Goal: Complete application form: Complete application form

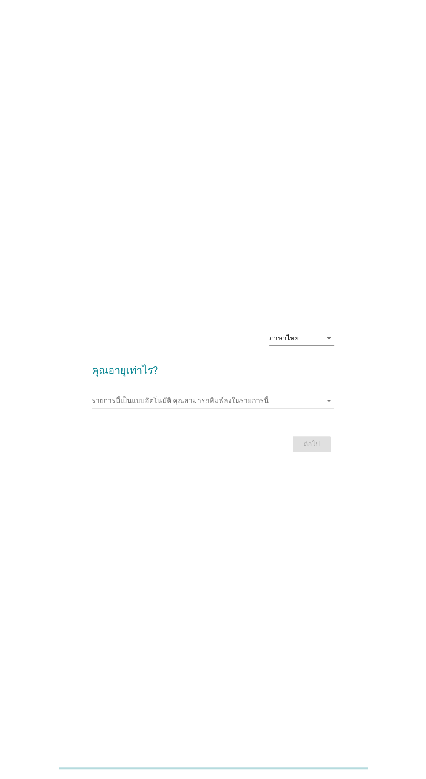
click at [127, 408] on input "รายการนี้เป็นแบบอัตโนมัติ คุณสามารถพิมพ์ลงในรายการนี้" at bounding box center [207, 401] width 230 height 14
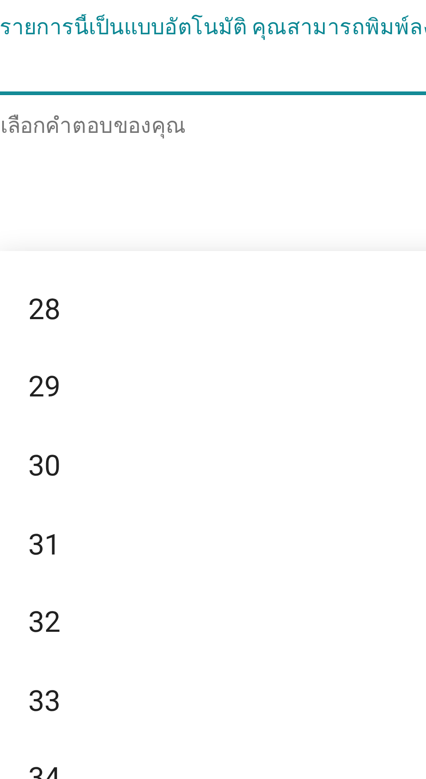
scroll to position [188, 0]
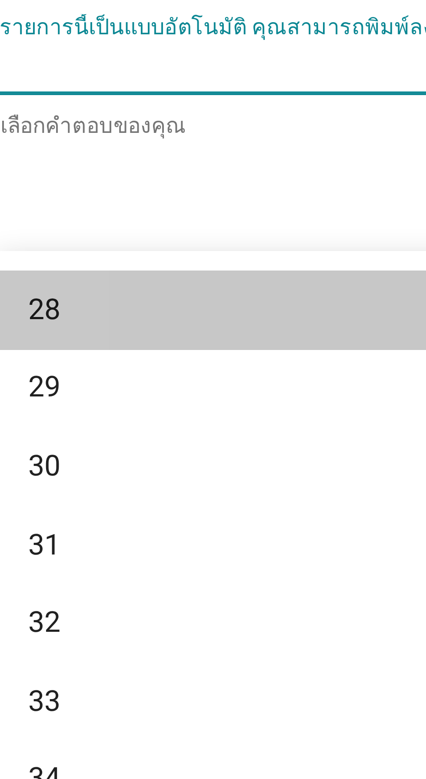
click at [111, 459] on div "28" at bounding box center [203, 459] width 209 height 10
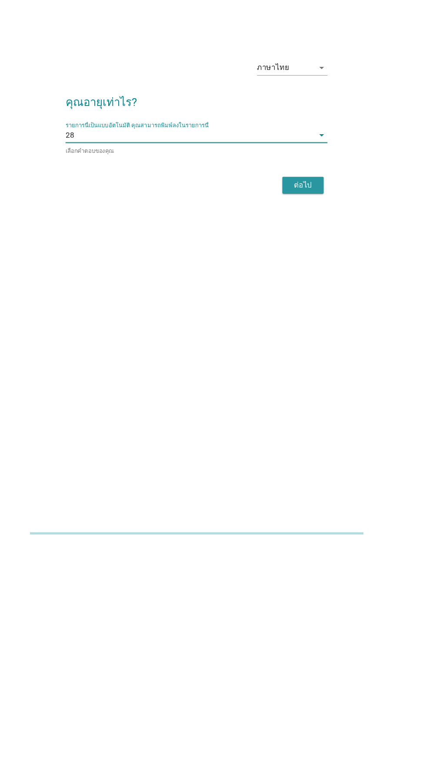
click at [313, 451] on div "ต่อไป" at bounding box center [311, 446] width 24 height 10
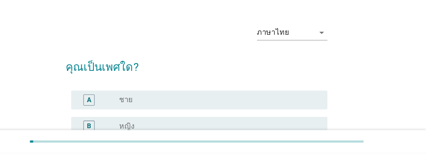
scroll to position [9, 0]
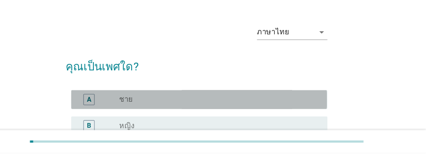
click at [149, 105] on label "ชาย" at bounding box center [147, 106] width 13 height 9
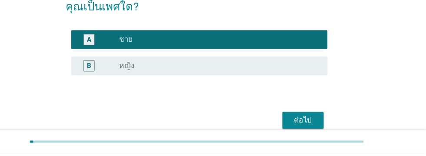
scroll to position [66, 0]
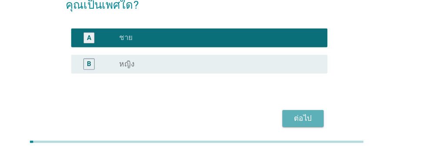
click at [315, 126] on div "ต่อไป" at bounding box center [311, 124] width 24 height 10
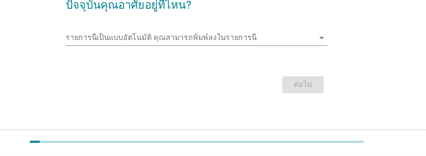
scroll to position [0, 0]
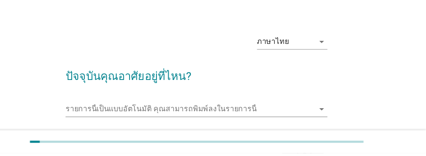
click at [109, 111] on input "รายการนี้เป็นแบบอัตโนมัติ คุณสามารถพิมพ์ลงในรายการนี้" at bounding box center [207, 115] width 230 height 14
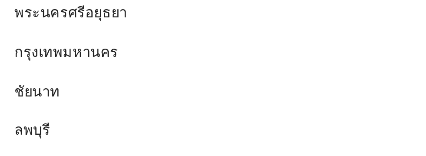
scroll to position [670, 0]
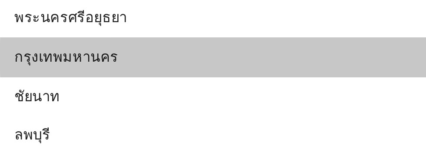
click at [143, 103] on div "กรุงเทพมหานคร" at bounding box center [203, 102] width 209 height 10
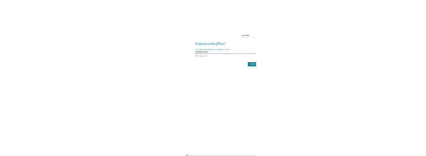
scroll to position [0, 0]
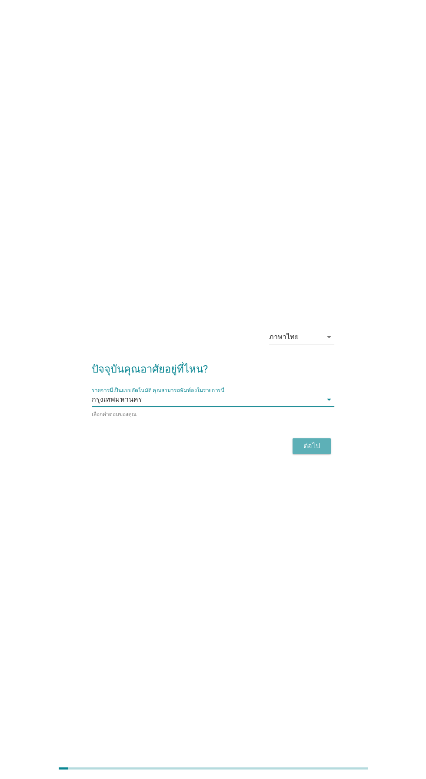
click at [314, 451] on div "ต่อไป" at bounding box center [311, 446] width 24 height 10
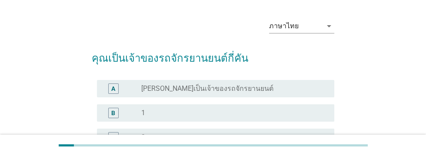
scroll to position [27, 0]
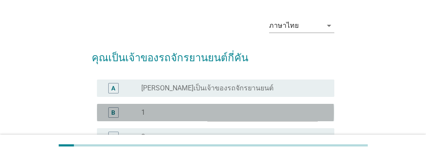
click at [113, 114] on div "B" at bounding box center [113, 112] width 4 height 9
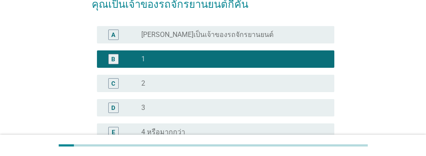
scroll to position [139, 0]
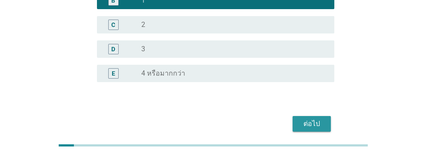
click at [315, 122] on div "ต่อไป" at bounding box center [311, 124] width 24 height 10
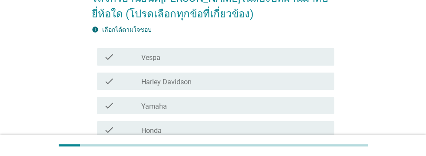
scroll to position [87, 0]
click at [227, 130] on div "check_box_outline_blank Honda" at bounding box center [234, 129] width 186 height 10
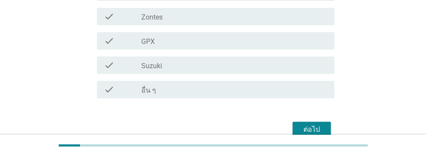
scroll to position [279, 0]
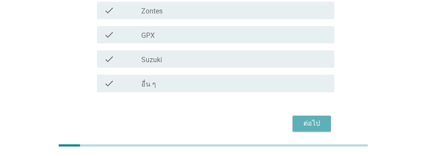
click at [317, 124] on div "ต่อไป" at bounding box center [311, 123] width 24 height 10
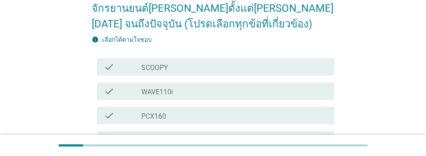
scroll to position [98, 0]
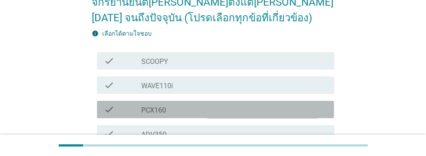
click at [199, 104] on div "check_box_outline_blank PCX160" at bounding box center [234, 109] width 186 height 10
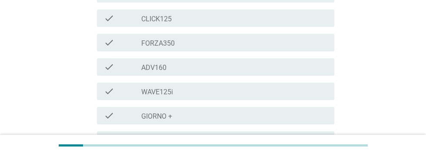
scroll to position [352, 0]
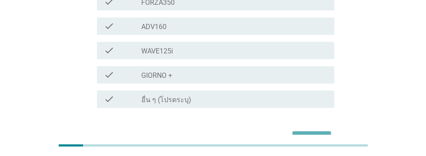
click at [312, 134] on div "ต่อไป" at bounding box center [311, 139] width 24 height 10
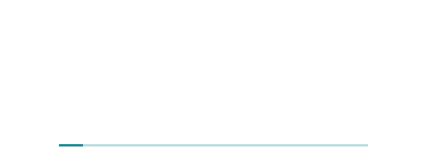
scroll to position [0, 0]
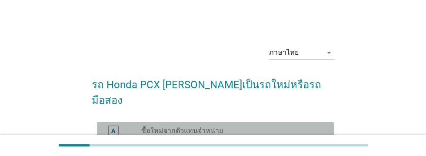
click at [118, 126] on div "A" at bounding box center [113, 131] width 10 height 10
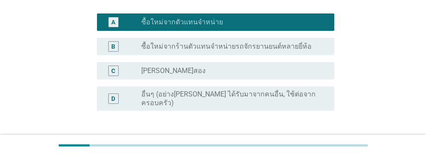
scroll to position [115, 0]
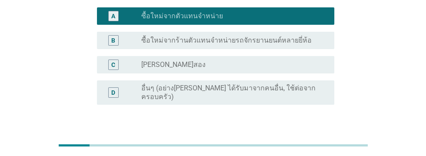
click at [315, 141] on div "ต่อไป" at bounding box center [311, 146] width 24 height 10
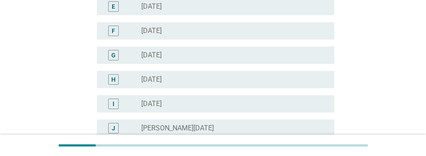
scroll to position [214, 0]
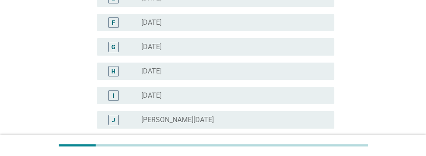
click at [269, 144] on div "radio_button_unchecked พฤศจิกายน 2024" at bounding box center [230, 144] width 179 height 9
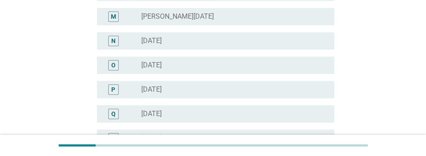
scroll to position [528, 0]
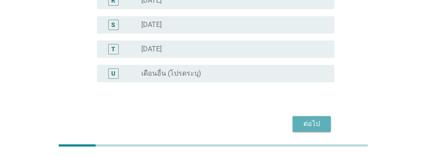
click at [314, 122] on div "ต่อไป" at bounding box center [311, 124] width 24 height 10
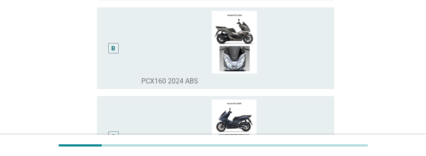
scroll to position [189, 0]
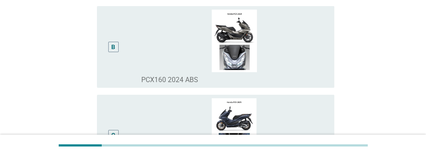
click at [117, 52] on div "B" at bounding box center [113, 47] width 10 height 10
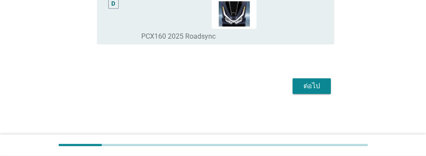
scroll to position [431, 0]
click at [310, 91] on div "ต่อไป" at bounding box center [311, 86] width 24 height 10
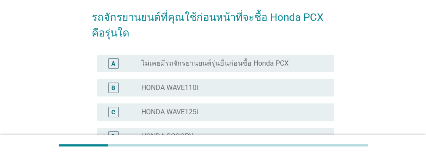
scroll to position [68, 0]
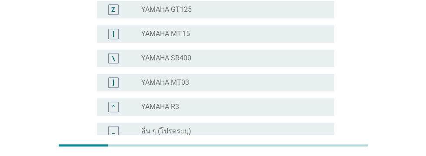
scroll to position [788, 0]
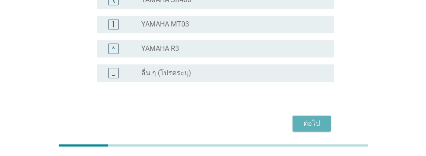
click at [312, 123] on div "ต่อไป" at bounding box center [311, 123] width 24 height 10
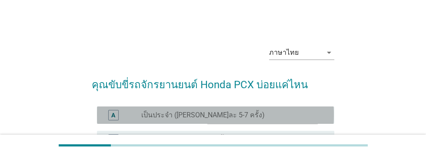
click at [112, 116] on div "A" at bounding box center [113, 114] width 4 height 9
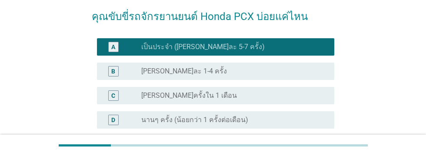
scroll to position [139, 0]
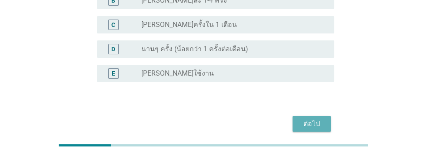
click at [311, 123] on div "ต่อไป" at bounding box center [311, 124] width 24 height 10
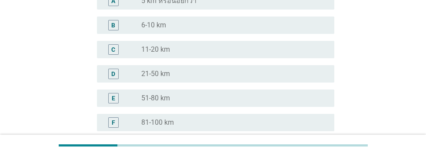
scroll to position [131, 0]
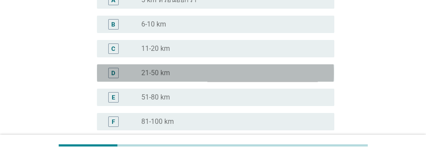
click at [115, 73] on div "D" at bounding box center [113, 72] width 4 height 9
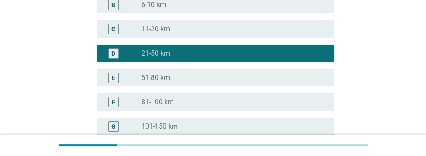
scroll to position [252, 0]
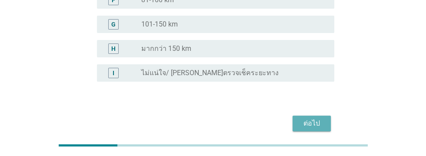
click at [310, 128] on div "ต่อไป" at bounding box center [311, 123] width 24 height 10
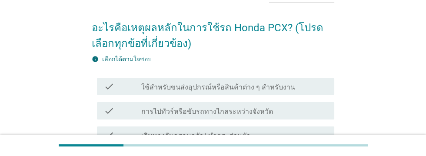
scroll to position [70, 0]
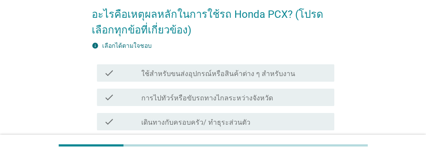
click at [285, 120] on div "check_box_outline_blank เดินทางกับครอบครัว/ ทำธุระส่วนตัว" at bounding box center [234, 121] width 186 height 10
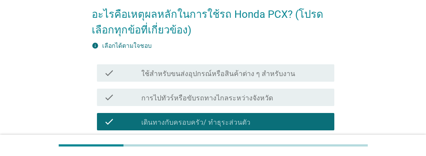
click at [266, 145] on div "check_box_outline_blank เดินทางไปทำงาน / เรียน" at bounding box center [234, 146] width 186 height 10
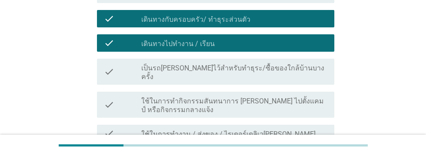
scroll to position [177, 0]
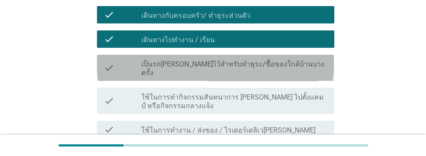
click at [308, 64] on div "check_box_outline_blank เป็นรถสำรองไว้สำหรับทำธุระ/ซื้อของใกล้บ้านบางครั้ง" at bounding box center [234, 67] width 186 height 19
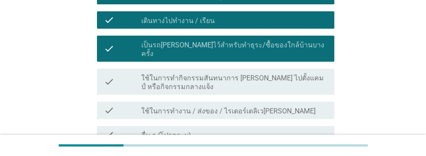
scroll to position [239, 0]
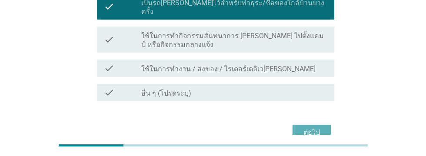
click at [315, 127] on div "ต่อไป" at bounding box center [311, 132] width 24 height 10
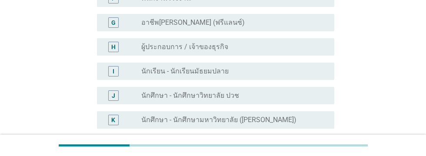
scroll to position [0, 0]
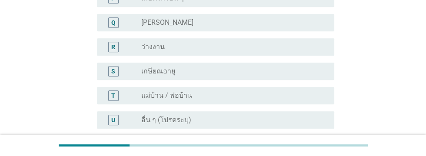
scroll to position [528, 0]
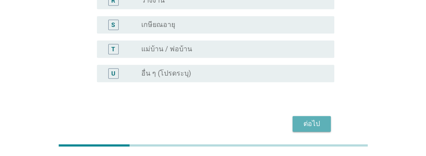
click at [309, 120] on div "ต่อไป" at bounding box center [311, 124] width 24 height 10
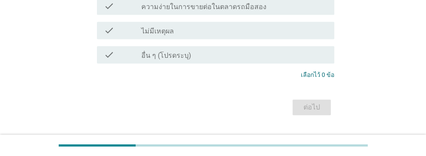
scroll to position [0, 0]
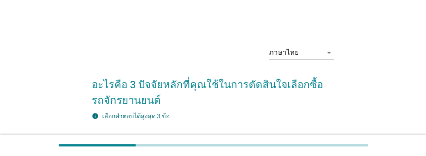
click at [289, 142] on div "check_box_outline_blank ความปลอดภัย" at bounding box center [234, 143] width 186 height 10
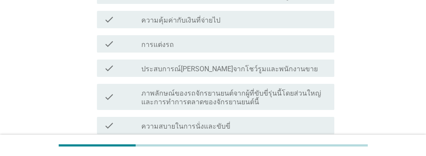
scroll to position [172, 0]
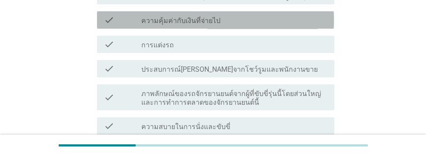
click at [292, 16] on div "check_box_outline_blank ความคุ้มค่ากับเงินที่จ่ายไป" at bounding box center [234, 20] width 186 height 10
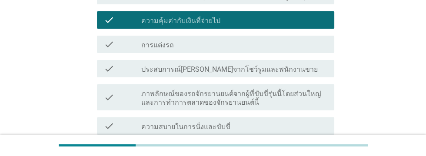
scroll to position [187, 0]
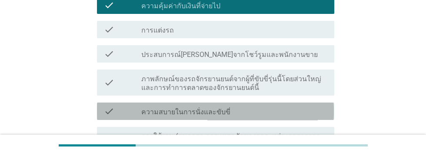
click at [293, 112] on div "check_box_outline_blank ความสบายในการนั่งและขับขี่" at bounding box center [234, 111] width 186 height 10
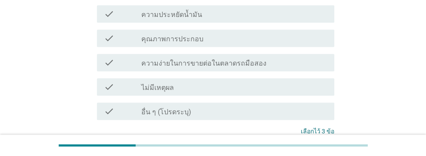
scroll to position [504, 0]
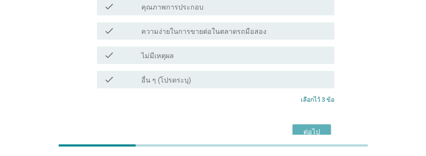
click at [315, 127] on div "ต่อไป" at bounding box center [311, 132] width 24 height 10
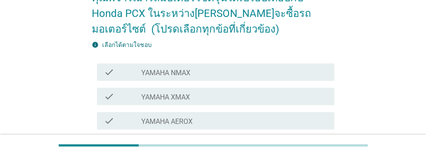
scroll to position [87, 0]
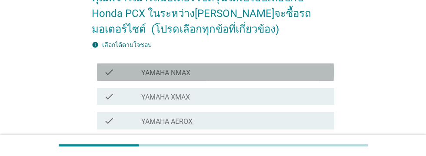
click at [261, 68] on div "check_box_outline_blank YAMAHA NMAX" at bounding box center [234, 72] width 186 height 10
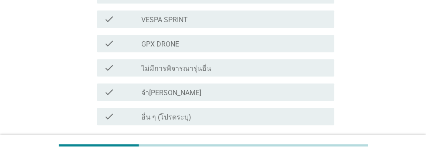
scroll to position [440, 0]
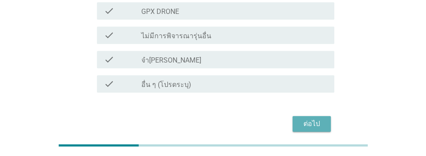
click at [311, 124] on div "ต่อไป" at bounding box center [311, 124] width 24 height 10
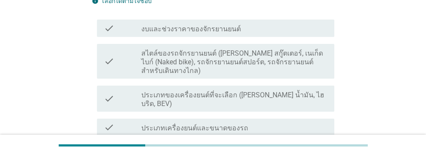
scroll to position [131, 0]
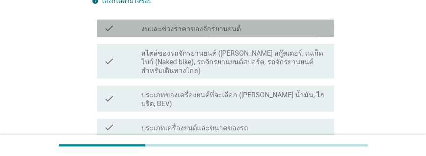
click at [291, 26] on div "check_box_outline_blank งบและช่วงราคาของจักรยานยนต์" at bounding box center [234, 28] width 186 height 10
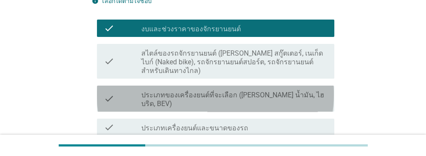
click at [302, 94] on label "ประเภทของเครื่องยนต์ที่จะเลือก (เช่น น้ำมัน, ไฮบริด, BEV)" at bounding box center [234, 99] width 186 height 17
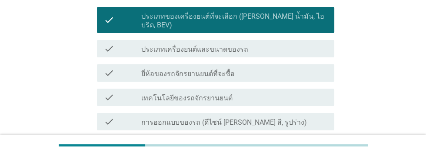
scroll to position [216, 0]
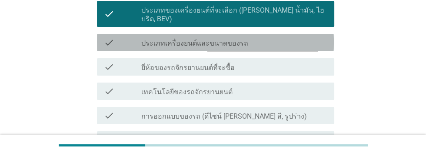
click at [289, 37] on div "check_box_outline_blank ประเภทเครื่องยนต์และขนาดของรถ" at bounding box center [234, 42] width 186 height 10
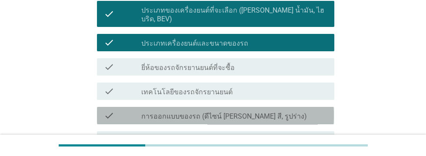
click at [302, 110] on div "check_box_outline_blank การออกแบบของรถ (ดีไซน์ เช่น สี, รูปร่าง)" at bounding box center [234, 115] width 186 height 10
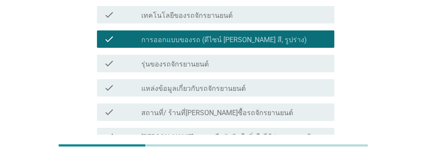
scroll to position [291, 0]
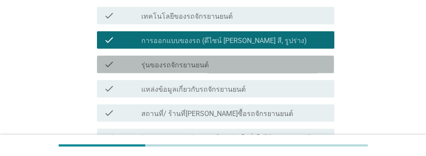
click at [288, 59] on div "check_box_outline_blank รุ่นของรถจักรยานยนต์" at bounding box center [234, 64] width 186 height 10
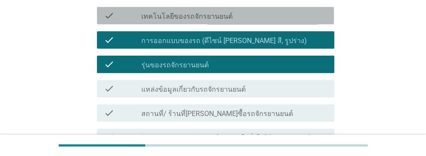
click at [290, 10] on div "check_box_outline_blank เทคโนโลยีของรถจักรยานยนต์" at bounding box center [234, 15] width 186 height 10
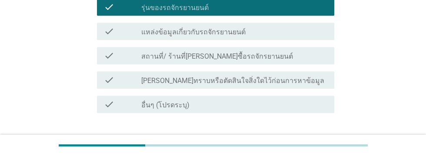
scroll to position [360, 0]
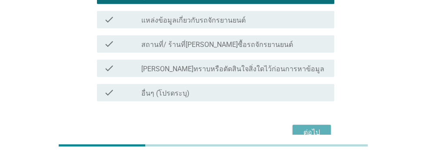
click at [316, 127] on div "ต่อไป" at bounding box center [311, 132] width 24 height 10
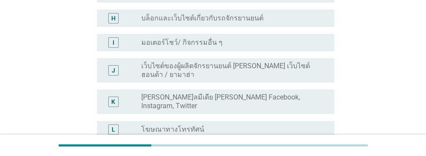
scroll to position [268, 0]
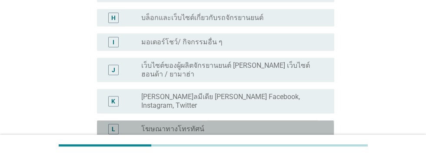
click at [277, 125] on div "radio_button_unchecked โฆษณาทางโทรทัศน์" at bounding box center [230, 129] width 179 height 9
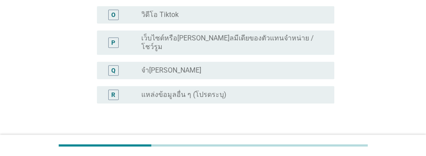
scroll to position [462, 0]
click at [317, 139] on div "ต่อไป" at bounding box center [311, 144] width 24 height 10
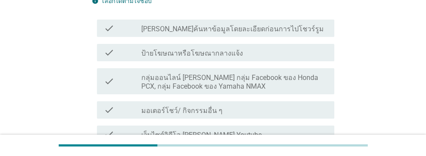
scroll to position [133, 0]
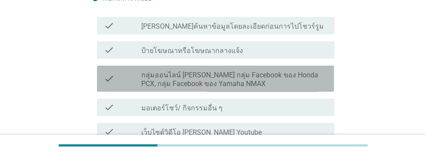
click at [309, 76] on label "กลุ่มออนไลน์ เช่น กลุ่ม Facebook ของ Honda PCX, กลุ่ม Facebook ของ Yamaha NMAX" at bounding box center [234, 79] width 186 height 17
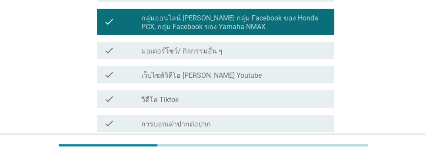
scroll to position [191, 0]
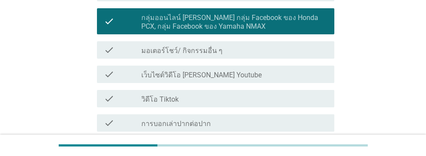
click at [269, 73] on div "check_box_outline_blank เว็บไซต์วิดีโอ [PERSON_NAME] Youtube" at bounding box center [234, 74] width 186 height 10
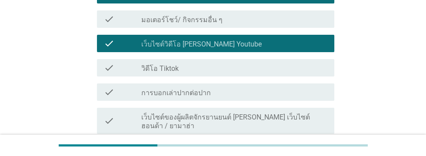
scroll to position [234, 0]
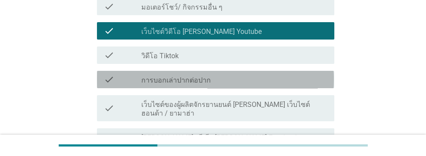
click at [277, 81] on div "check_box_outline_blank การบอกเล่าปากต่อปาก" at bounding box center [234, 79] width 186 height 10
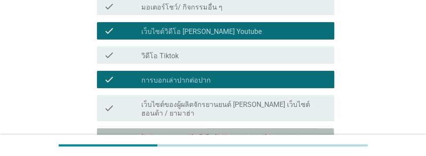
click at [310, 132] on div "check_box_outline_blank โซเชียลมีเดีย เช่น Facebook, Instagram, Twitter" at bounding box center [234, 141] width 186 height 19
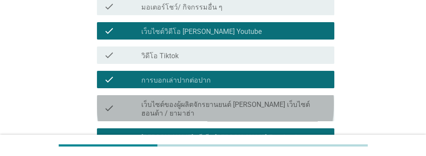
click at [306, 103] on label "เว็บไซต์ของผู้ผลิตจักรยานยนต์ เช่น เว็บไซต์ฮอนด้า / ยามาฮ่า" at bounding box center [234, 108] width 186 height 17
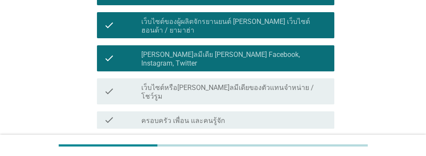
scroll to position [317, 0]
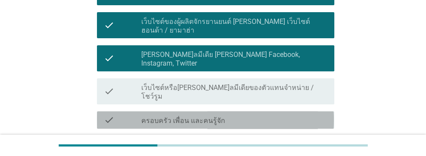
click at [274, 115] on div "check_box_outline_blank ครอบครัว เพื่อน และคนรู้จัก" at bounding box center [234, 120] width 186 height 10
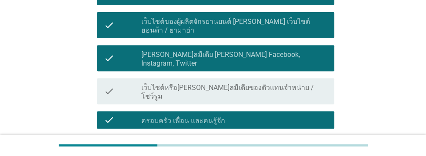
click at [269, 139] on div "check_box_outline_blank โฆษณาทางโทรทัศน์" at bounding box center [234, 144] width 186 height 10
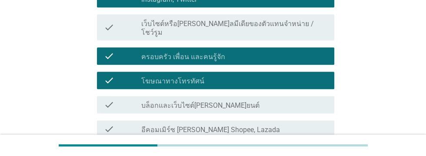
scroll to position [449, 0]
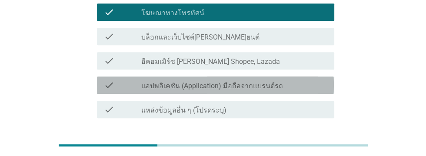
click at [294, 80] on div "check_box_outline_blank แอปพลิเคชัน (Application) มือถือจากแบรนด์รถ" at bounding box center [234, 85] width 186 height 10
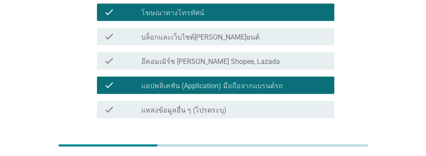
click at [314, 144] on div "ต่อไป" at bounding box center [311, 149] width 24 height 10
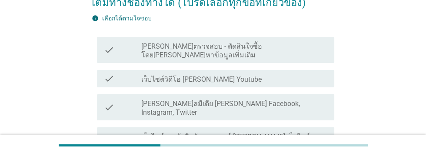
scroll to position [100, 0]
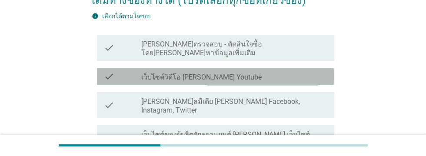
click at [243, 71] on div "check_box_outline_blank เว็บไซต์วิดีโอ [PERSON_NAME] Youtube" at bounding box center [234, 76] width 186 height 10
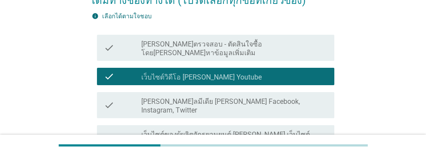
click at [275, 130] on label "เว็บไซต์ของผู้ผลิตจักรยานยนต์ เช่น เว็บไซต์ฮอนด้า / ยามาฮ่า" at bounding box center [234, 138] width 186 height 17
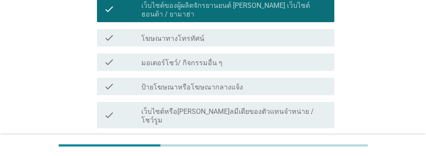
scroll to position [232, 0]
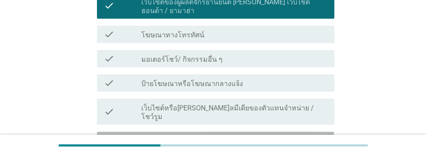
click at [251, 137] on label "กลุ่มออนไลน์ เช่น กลุ่ม Facebook ของ Honda PCX, กลุ่ม Facebook ของ Yamaha NMAX" at bounding box center [234, 145] width 186 height 17
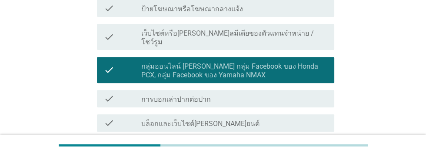
scroll to position [308, 0]
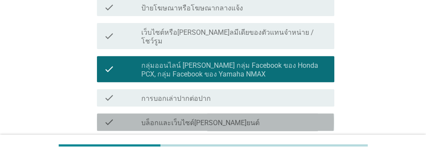
click at [196, 119] on label "บล็อกและเว็บไซต์ยานยนต์" at bounding box center [200, 123] width 118 height 9
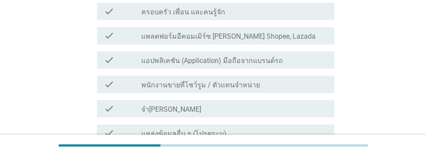
scroll to position [468, 0]
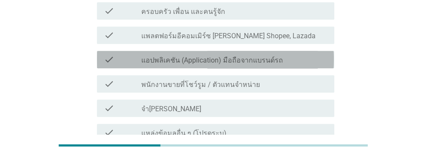
click at [289, 51] on div "check check_box_outline_blank แอปพลิเคชัน (Application) มือถือจากแบรนด์รถ" at bounding box center [215, 59] width 237 height 17
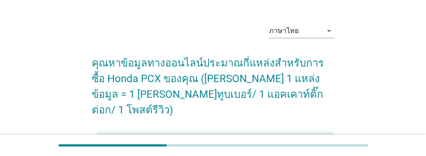
scroll to position [33, 0]
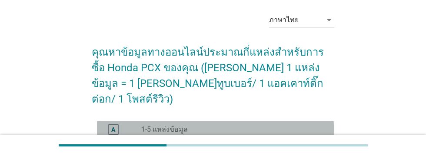
click at [113, 125] on div "A" at bounding box center [113, 129] width 4 height 9
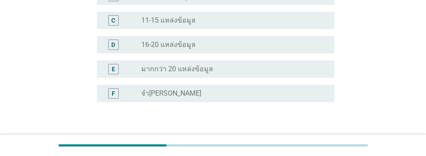
scroll to position [195, 0]
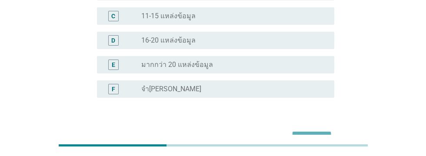
click at [309, 134] on div "ต่อไป" at bounding box center [311, 139] width 24 height 10
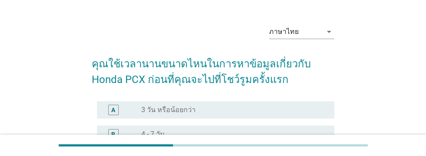
scroll to position [22, 0]
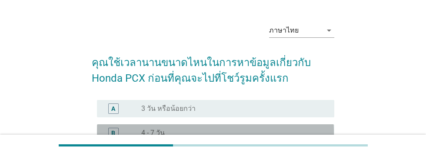
click at [209, 131] on div "radio_button_unchecked 4 - 7 วัน" at bounding box center [230, 133] width 179 height 9
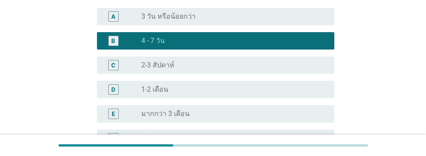
scroll to position [179, 0]
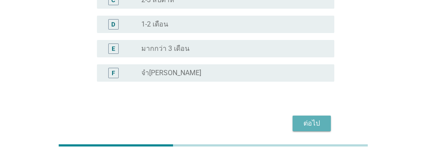
click at [314, 122] on div "ต่อไป" at bounding box center [311, 123] width 24 height 10
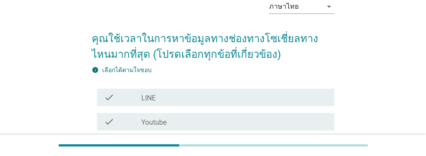
scroll to position [46, 0]
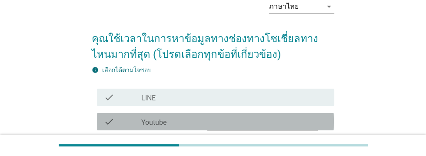
click at [203, 128] on div "check check_box_outline_blank Youtube" at bounding box center [215, 121] width 237 height 17
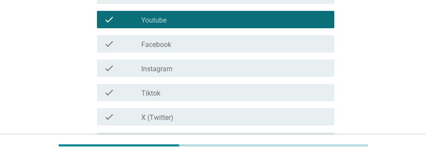
scroll to position [149, 0]
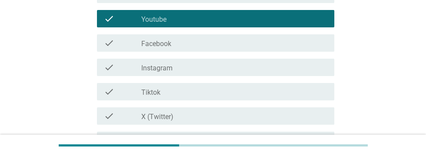
click at [206, 42] on div "check_box_outline_blank Facebook" at bounding box center [234, 43] width 186 height 10
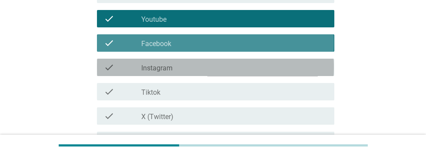
click at [210, 71] on div "check_box_outline_blank Instagram" at bounding box center [234, 67] width 186 height 10
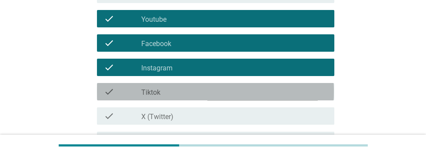
click at [233, 92] on div "check_box_outline_blank Tiktok" at bounding box center [234, 91] width 186 height 10
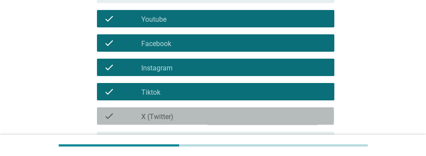
click at [251, 120] on div "check_box_outline_blank X (Twitter)" at bounding box center [234, 116] width 186 height 10
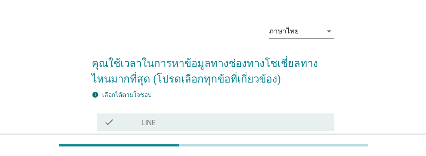
scroll to position [23, 0]
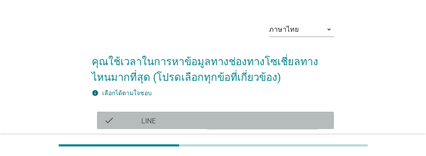
click at [256, 120] on div "check_box_outline_blank LINE" at bounding box center [234, 120] width 186 height 10
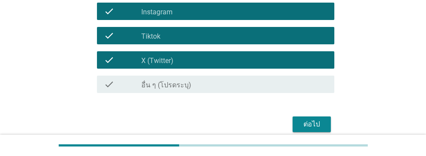
scroll to position [206, 0]
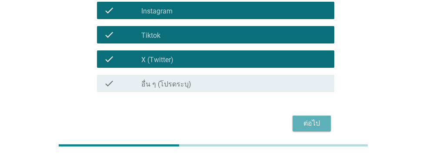
click at [315, 123] on div "ต่อไป" at bounding box center [311, 123] width 24 height 10
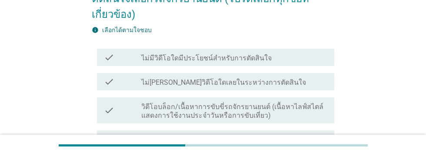
scroll to position [102, 0]
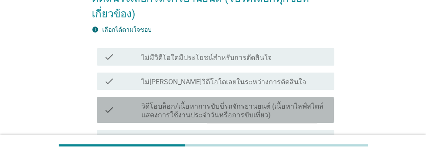
click at [272, 108] on label "วิดีโอบล็อก/เนื้อหาการขับขี่รถจักรยานยนต์ (เนื้อหาไลฟ์สไตล์ แสดงการใช้งานประจํา…" at bounding box center [234, 110] width 186 height 17
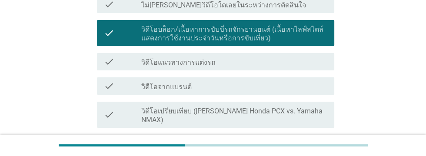
scroll to position [185, 0]
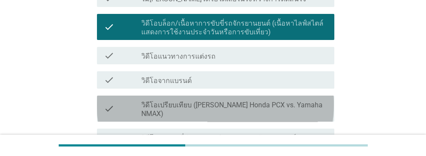
click at [302, 103] on label "วิดีโอเปรียบเทียบ (เช่น Honda PCX vs. Yamaha NMAX)" at bounding box center [234, 109] width 186 height 17
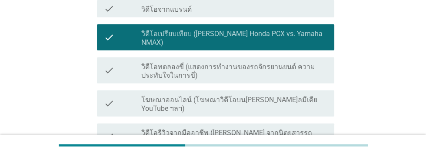
scroll to position [257, 0]
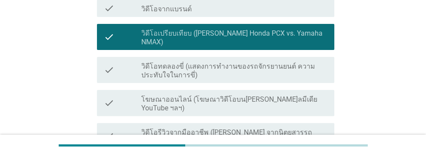
click at [314, 62] on label "วิดีโอทดลองขี่ (แสดงการทํางานของรถจักรยานยนต์ ความประทับใจในการขี่)" at bounding box center [234, 70] width 186 height 17
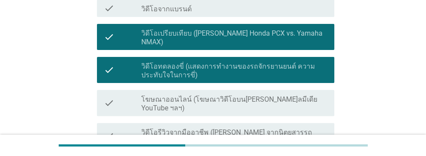
click at [303, 95] on label "โฆษณาออนไลน์ (โฆษณาวิดีโอบนโซเชียลมีเดีย YouTube ฯลฯ)" at bounding box center [234, 103] width 186 height 17
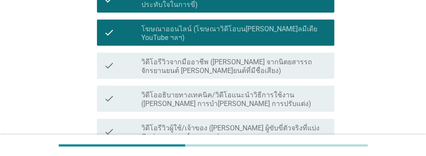
scroll to position [328, 0]
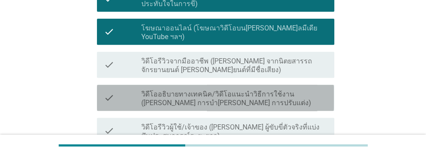
click at [281, 90] on label "วิดีโออธิบายทางเทคนิค/วิดีโอแนะนําวิธีการใช้งาน (เช่น การบํารุงรักษา การปรับแต่…" at bounding box center [234, 98] width 186 height 17
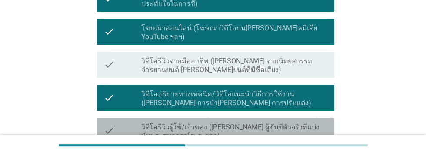
click at [281, 123] on label "วิดีโอรีวิวผู้ใช้/เจ้าของ (เช่น ผู้ขับขี่ตัวจริงที่แบ่งปันประสบการณ์ระยะยาว)" at bounding box center [234, 131] width 186 height 17
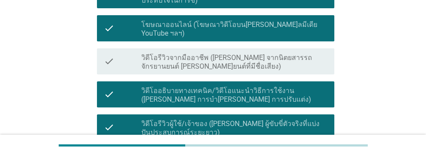
scroll to position [387, 0]
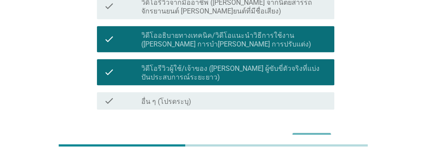
click at [308, 136] on div "ต่อไป" at bounding box center [311, 141] width 24 height 10
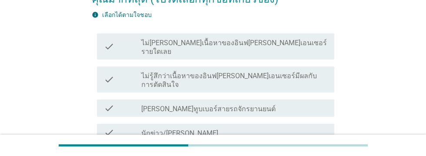
scroll to position [121, 0]
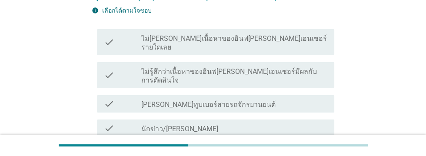
click at [305, 147] on div "check_box_outline_blank เจ้าหน้าที่ตัวแทนจําหน่าย / พนักงานขาย" at bounding box center [234, 152] width 186 height 10
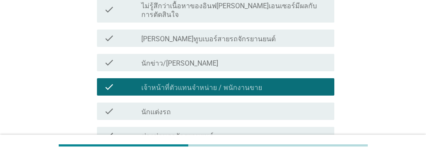
scroll to position [186, 0]
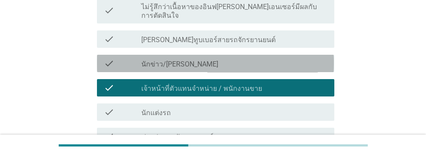
click at [286, 55] on div "check check_box_outline_blank นักข่าว/นักวิจารณ์มอเตอร์ไซค์มืออาชีพ" at bounding box center [215, 63] width 237 height 17
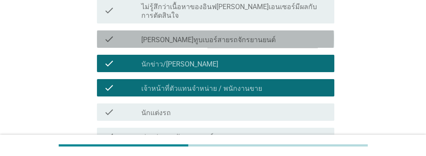
click at [269, 34] on div "check_box_outline_blank ยูทูบเบอร์สายรถจักรยานยนต์" at bounding box center [234, 39] width 186 height 10
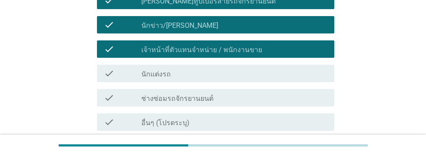
scroll to position [233, 0]
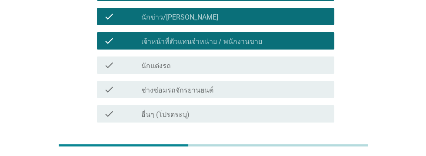
click at [310, 149] on div "ต่อไป" at bounding box center [311, 154] width 24 height 10
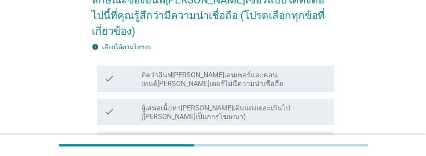
scroll to position [86, 0]
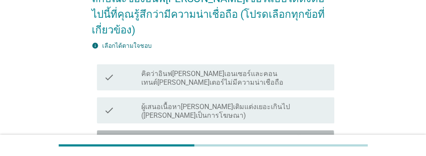
click at [314, 136] on label "ผู้ที่ให้ความคิดเห็นตามความเป็นจริง และเป็นกลาง (ทั้งข้อดีและข้อเสีย)" at bounding box center [234, 144] width 186 height 17
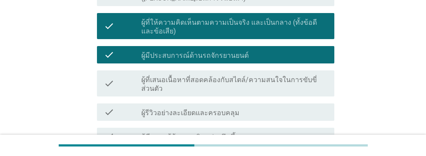
scroll to position [206, 0]
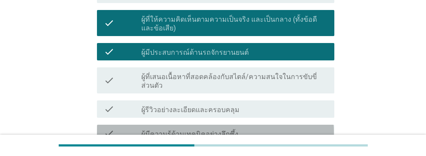
click at [296, 128] on div "check_box_outline_blank ผู้มีความรู้ด้านเทคนิคอย่างลึกซึ้ง" at bounding box center [234, 133] width 186 height 10
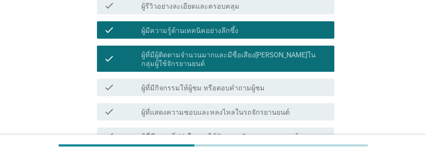
scroll to position [310, 0]
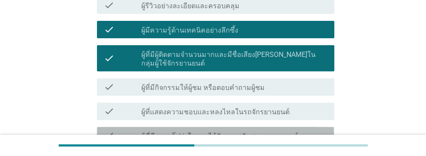
click at [302, 130] on div "check_box_outline_blank ผู้ที่มีความโปร่งใสหากได้รับการสนับสนุนจากแบรนด์" at bounding box center [234, 135] width 186 height 10
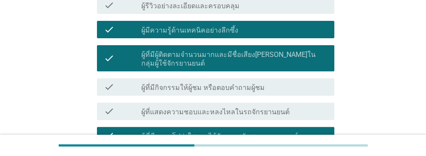
click at [303, 106] on div "check_box_outline_blank ผู้ที่แสดงความชอบและหลงไหลในรถจักรยานยนต์" at bounding box center [234, 111] width 186 height 10
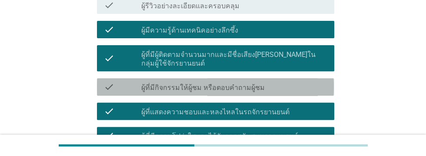
click at [299, 82] on div "check_box_outline_blank ผู้ที่มีกิจกรรมให้ผู้ชม หรือตอบคำถามผู้ชม" at bounding box center [234, 87] width 186 height 10
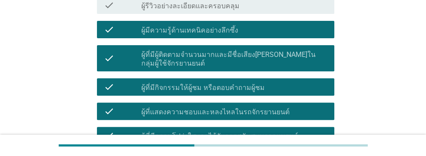
scroll to position [353, 0]
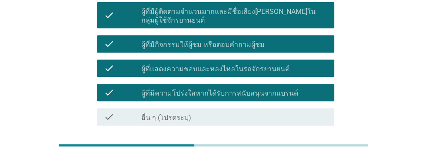
click at [309, 152] on div "ต่อไป" at bounding box center [311, 157] width 24 height 10
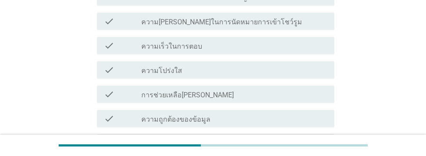
scroll to position [166, 0]
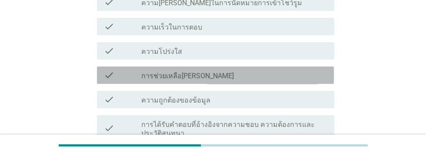
click at [259, 74] on div "check_box_outline_blank การช่วยเหลือที่ดี" at bounding box center [234, 75] width 186 height 10
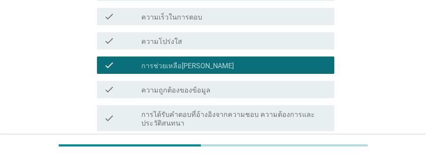
scroll to position [175, 0]
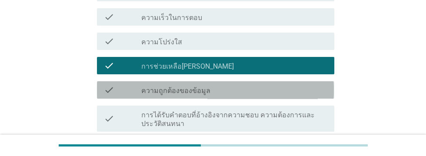
click at [286, 91] on div "check_box_outline_blank ความถูกต้องของข้อมูล" at bounding box center [234, 90] width 186 height 10
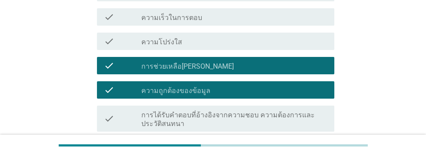
click at [266, 17] on div "check_box_outline_blank ความเร็วในการตอบ" at bounding box center [234, 17] width 186 height 10
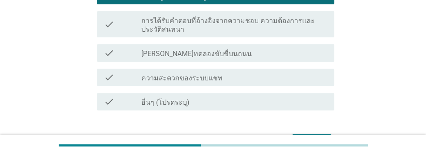
scroll to position [287, 0]
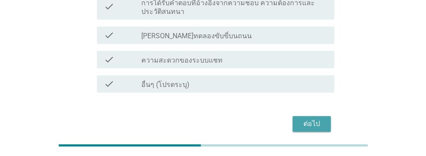
click at [314, 123] on div "ต่อไป" at bounding box center [311, 124] width 24 height 10
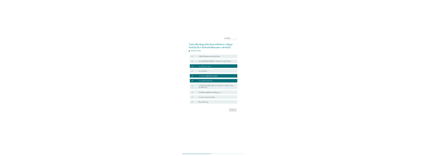
scroll to position [0, 0]
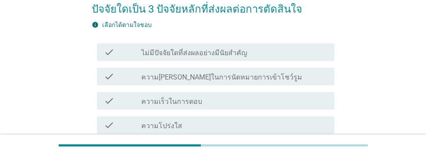
scroll to position [96, 0]
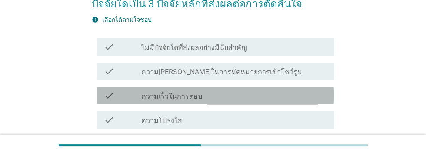
click at [255, 95] on div "check_box_outline_blank ความเร็วในการตอบ" at bounding box center [234, 95] width 186 height 10
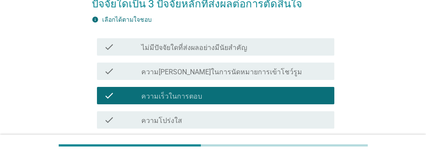
click at [263, 149] on div "check check_box_outline_blank การช่วยเหลือ[PERSON_NAME]" at bounding box center [215, 144] width 237 height 17
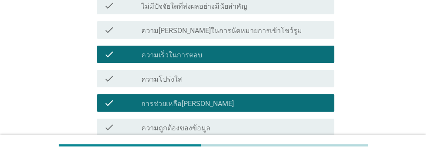
scroll to position [139, 0]
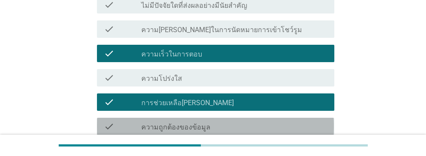
click at [265, 130] on div "check_box_outline_blank ความถูกต้องของข้อมูล" at bounding box center [234, 126] width 186 height 10
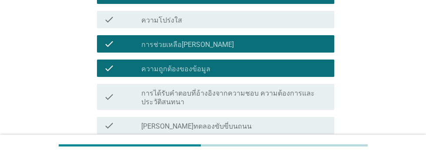
scroll to position [287, 0]
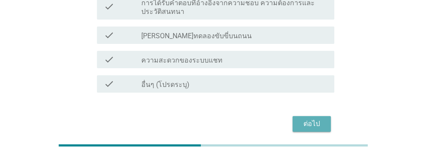
click at [313, 125] on div "ต่อไป" at bounding box center [311, 124] width 24 height 10
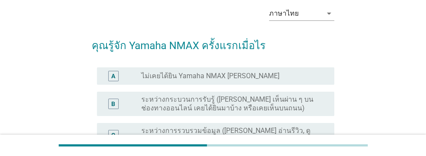
scroll to position [43, 0]
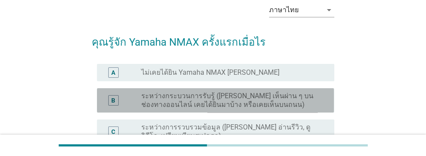
click at [289, 104] on label "ระหว่างกระบวนการรับรู้ ([PERSON_NAME] เห็นผ่าน ๆ บนช่องทางออนไลน์ เคยได้ยินมาบ้…" at bounding box center [230, 100] width 179 height 17
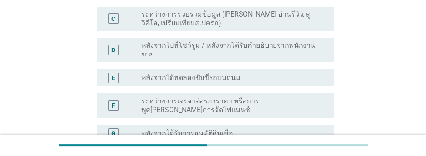
scroll to position [257, 0]
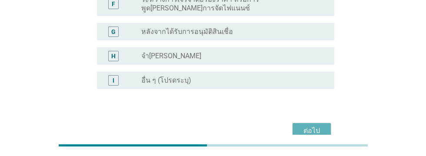
click at [314, 126] on div "ต่อไป" at bounding box center [311, 131] width 24 height 10
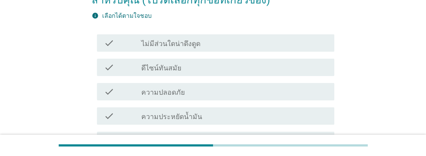
scroll to position [101, 0]
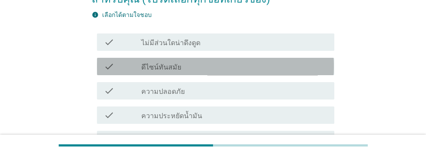
click at [284, 66] on div "check_box_outline_blank ดีไซน์ทันสมัย" at bounding box center [234, 66] width 186 height 10
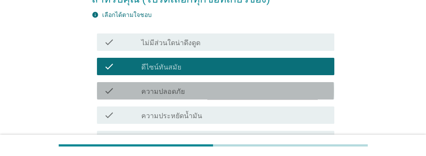
click at [281, 92] on div "check_box_outline_blank ความปลอดภัย" at bounding box center [234, 91] width 186 height 10
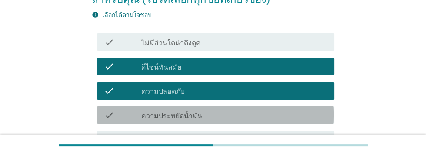
click at [263, 117] on div "check_box_outline_blank ความประหยัดน้ำมัน" at bounding box center [234, 115] width 186 height 10
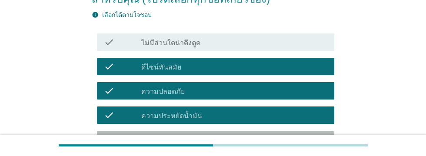
click at [268, 139] on div "check_box_outline_blank เครื่องยนต์ที่ทรงพลัง" at bounding box center [234, 139] width 186 height 10
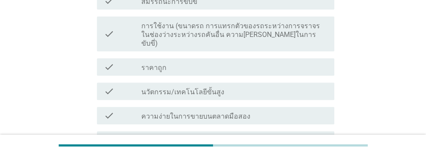
scroll to position [338, 0]
click at [286, 86] on div "check_box_outline_blank นวัตกรรม/เทคโนโลยีขั้นสูง" at bounding box center [234, 91] width 186 height 10
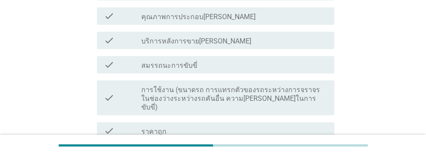
scroll to position [273, 0]
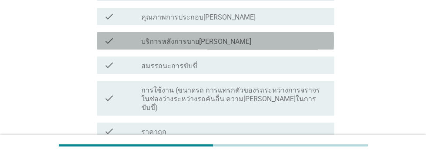
click at [273, 44] on div "check_box_outline_blank บริการหลังการขาย[PERSON_NAME]" at bounding box center [234, 41] width 186 height 10
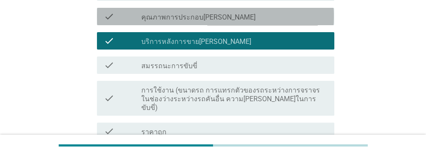
click at [279, 19] on div "check_box_outline_blank คุณภาพการประกอบ[PERSON_NAME]" at bounding box center [234, 16] width 186 height 10
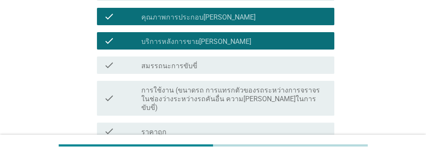
click at [298, 94] on label "การใช้งาน (ขนาดรถ การแทรกตัวของรถระหว่างการจราจรในช่องว่างระหว่างรถคันอื่น ความ…" at bounding box center [234, 99] width 186 height 26
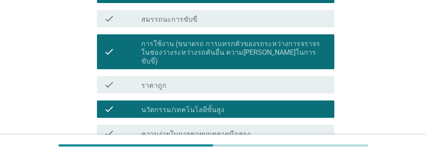
scroll to position [322, 0]
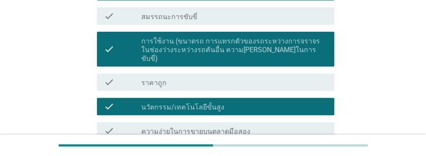
click at [289, 77] on div "check_box_outline_blank ราคาถูก" at bounding box center [234, 82] width 186 height 10
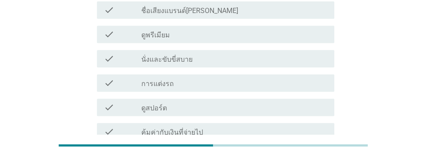
scroll to position [467, 0]
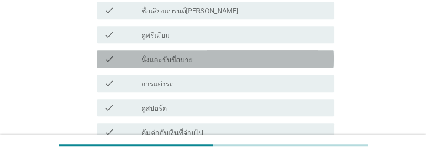
click at [263, 54] on div "check_box_outline_blank นั่งและขับขี่สบาย" at bounding box center [234, 59] width 186 height 10
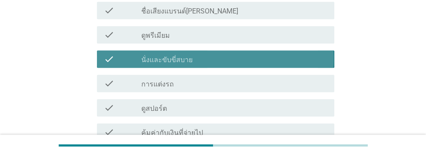
click at [261, 50] on div "check check_box_outline_blank นั่งและขับขี่สบาย" at bounding box center [215, 58] width 237 height 17
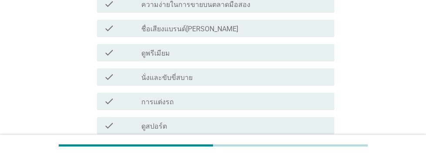
scroll to position [531, 0]
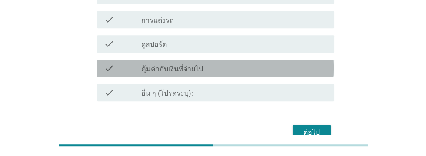
click at [279, 63] on div "check_box_outline_blank คุ้มค่ากับเงินที่จ่ายไป" at bounding box center [234, 68] width 186 height 10
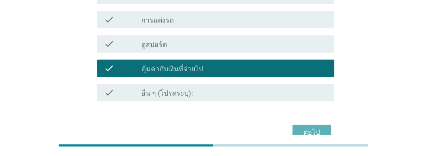
click at [312, 127] on div "ต่อไป" at bounding box center [311, 132] width 24 height 10
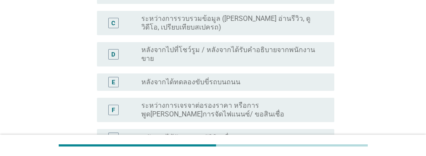
scroll to position [167, 0]
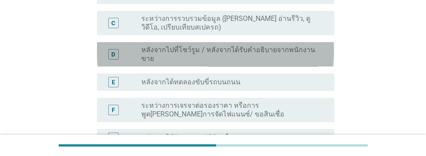
click at [317, 54] on label "หลังจากไปที่โชว์รูม / หลังจากได้รับคำอธิบายจากพนักงานขาย" at bounding box center [230, 54] width 179 height 17
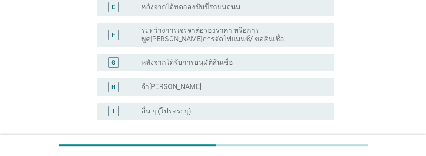
scroll to position [273, 0]
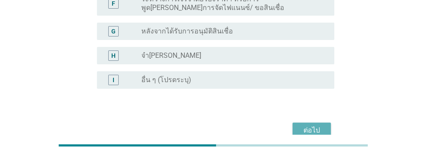
click at [312, 125] on div "ต่อไป" at bounding box center [311, 130] width 24 height 10
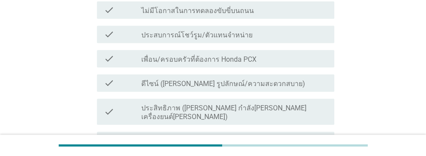
scroll to position [507, 0]
click at [289, 78] on div "check_box_outline_blank ดีไซน์ ([PERSON_NAME] รูปลักษณ์/ความสะดวกสบาย)" at bounding box center [234, 82] width 186 height 10
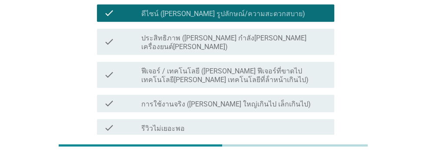
scroll to position [576, 0]
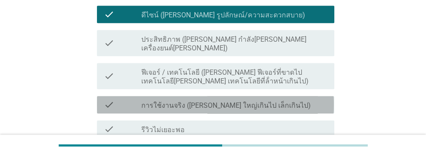
click at [299, 99] on div "check_box_outline_blank การใช้งานจริง ([PERSON_NAME] ใหญ่เกินไป เล็กเกินไป)" at bounding box center [234, 104] width 186 height 10
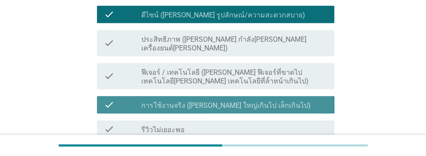
click at [315, 99] on div "check_box_outline_blank การใช้งานจริง ([PERSON_NAME] ใหญ่เกินไป เล็กเกินไป)" at bounding box center [234, 104] width 186 height 10
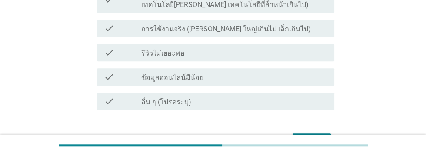
scroll to position [652, 0]
click at [318, 136] on div "ต่อไป" at bounding box center [311, 141] width 24 height 10
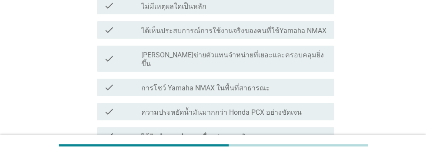
scroll to position [154, 0]
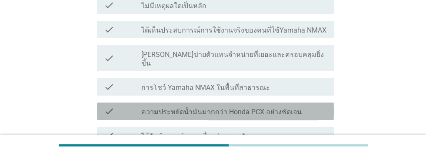
click at [309, 106] on div "check_box_outline_blank ความประหยัดน้ำมันมากกว่า Honda PCX อย่างชัดเจน" at bounding box center [234, 111] width 186 height 10
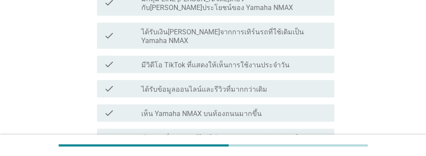
scroll to position [366, 0]
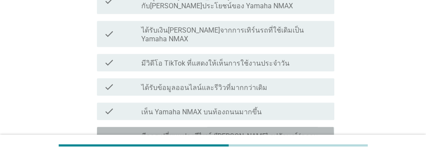
click at [311, 132] on label "มีการเปลี่ยนแปลงดีไซน์ ([PERSON_NAME] รูปลักษณ์/ความสะดวกสบาย)" at bounding box center [234, 140] width 186 height 17
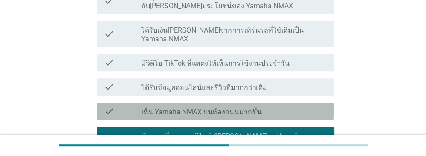
click at [310, 106] on div "check_box_outline_blank เห็น Yamaha NMAX บนท้องถนนมากขึ้น" at bounding box center [234, 111] width 186 height 10
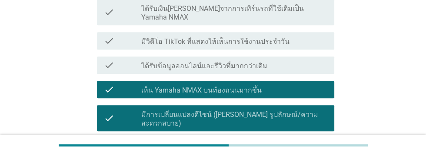
scroll to position [425, 0]
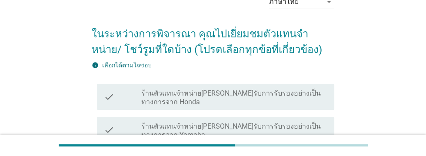
scroll to position [51, 0]
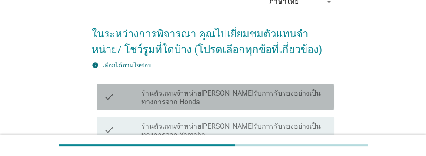
click at [288, 96] on label "ร้านตัวแทนจำหน่าย[PERSON_NAME]รับการรับรองอย่างเป็นทางการจาก Honda" at bounding box center [234, 97] width 186 height 17
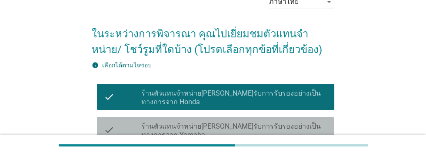
click at [308, 132] on label "ร้านตัวแทนจำหน่าย[PERSON_NAME]รับการรับรองอย่างเป็นทางการจาก Yamaha" at bounding box center [234, 130] width 186 height 17
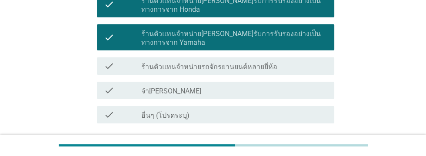
scroll to position [146, 0]
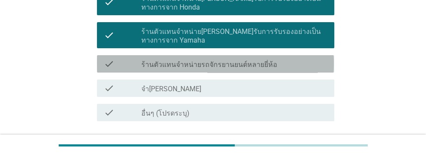
click at [303, 60] on div "check_box_outline_blank ร้านตัวแทนจำหน่ายรถจักรยานยนต์หลายยี่ห้อ" at bounding box center [234, 64] width 186 height 10
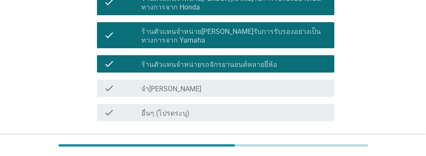
scroll to position [175, 0]
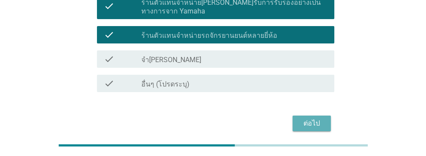
click at [318, 123] on div "ต่อไป" at bounding box center [311, 123] width 24 height 10
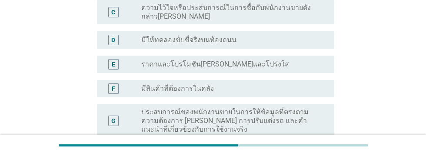
scroll to position [172, 0]
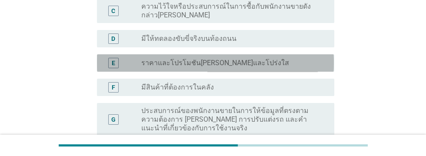
click at [289, 63] on div "radio_button_unchecked ราคาและโปรโมชัน[PERSON_NAME]และโปร่งใส" at bounding box center [230, 63] width 179 height 9
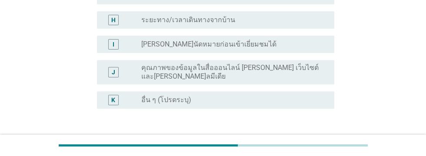
scroll to position [305, 0]
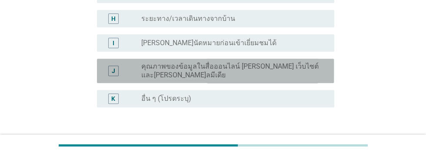
click at [301, 64] on label "คุณภาพของข้อมูลในสื่อออนไลน์ [PERSON_NAME] เว็บไซต์ และ[PERSON_NAME]ลมีเดีย" at bounding box center [230, 70] width 179 height 17
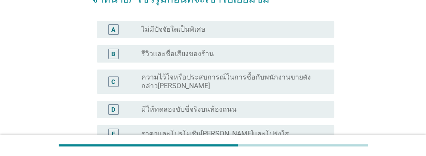
scroll to position [105, 0]
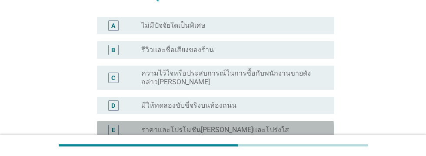
click at [296, 133] on div "radio_button_unchecked ราคาและโปรโมชัน[PERSON_NAME]และโปร่งใส" at bounding box center [230, 130] width 179 height 9
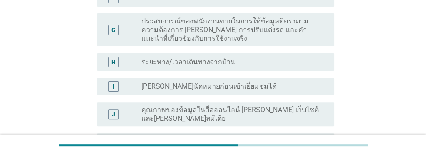
scroll to position [330, 0]
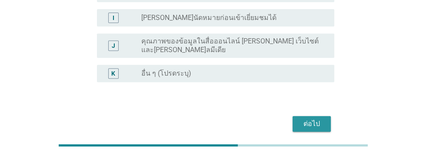
click at [318, 123] on div "ต่อไป" at bounding box center [311, 124] width 24 height 10
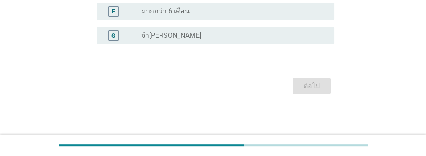
scroll to position [0, 0]
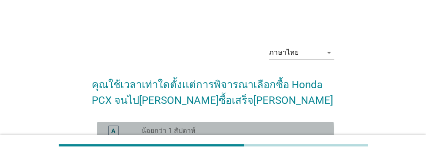
click at [254, 133] on div "radio_button_unchecked น้อยกว่า 1 สัปดาห์" at bounding box center [230, 130] width 179 height 9
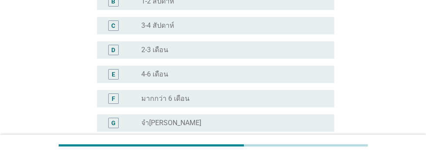
scroll to position [204, 0]
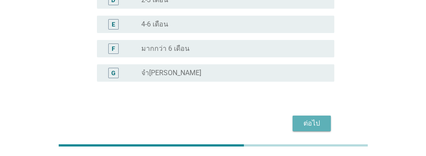
click at [313, 125] on div "ต่อไป" at bounding box center [311, 123] width 24 height 10
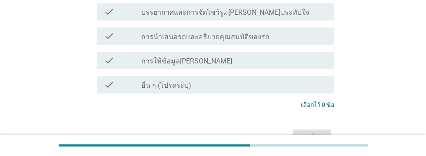
scroll to position [486, 0]
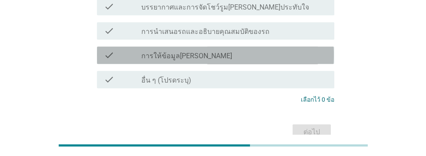
click at [280, 50] on div "check_box_outline_blank การให้ข้อมูล[PERSON_NAME]" at bounding box center [234, 55] width 186 height 10
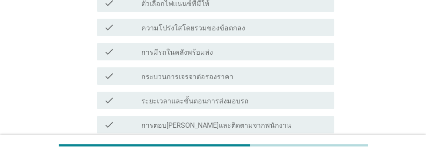
scroll to position [201, 0]
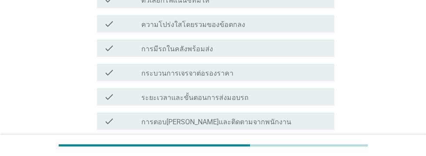
click at [302, 140] on div "check_box_outline_blank ความรับผิดชอบในการบริการหลังการขาย" at bounding box center [234, 145] width 186 height 10
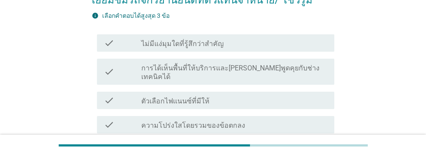
scroll to position [103, 0]
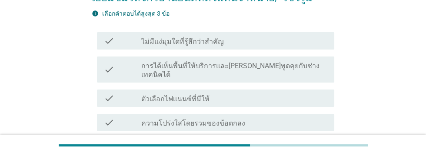
click at [288, 142] on div "check_box_outline_blank การมีรถในคลังพร้อมส่ง" at bounding box center [234, 147] width 186 height 10
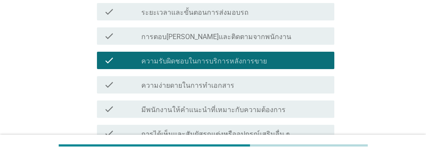
scroll to position [486, 0]
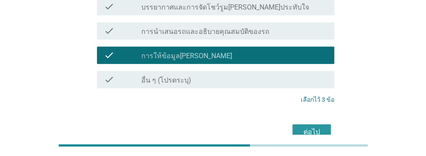
click at [315, 127] on div "ต่อไป" at bounding box center [311, 132] width 24 height 10
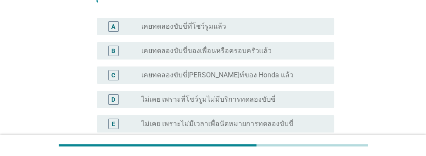
scroll to position [95, 0]
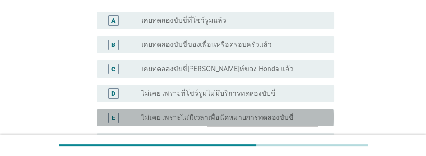
click at [293, 116] on div "radio_button_unchecked ไม่เคย เพราะไม่มีเวลาเพื่อนัดหมายการทดลองขับขี่" at bounding box center [230, 117] width 179 height 9
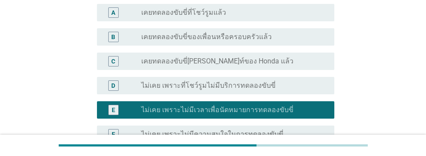
scroll to position [188, 0]
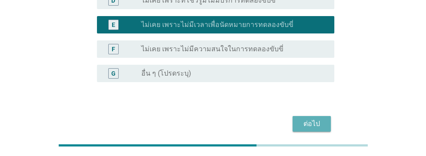
click at [315, 119] on div "ต่อไป" at bounding box center [311, 124] width 24 height 10
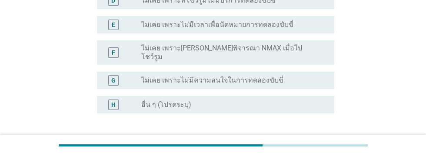
scroll to position [0, 0]
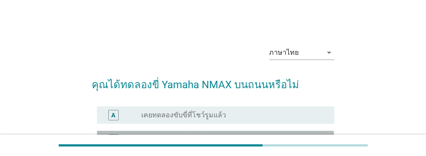
click at [286, 140] on div "radio_button_unchecked เคยทดลองขับขี่ของเพื่อนหรือครอบครัวแล้ว" at bounding box center [230, 139] width 179 height 9
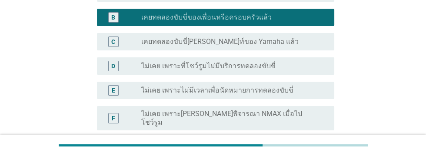
scroll to position [212, 0]
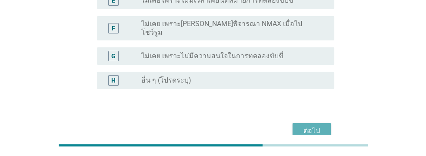
click at [314, 126] on div "ต่อไป" at bounding box center [311, 131] width 24 height 10
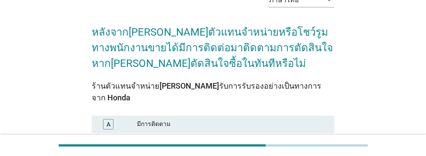
scroll to position [58, 0]
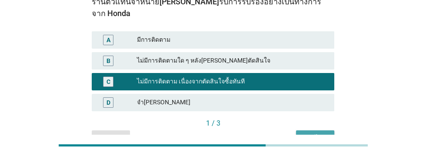
click at [316, 133] on div "ต่อไป" at bounding box center [315, 137] width 24 height 9
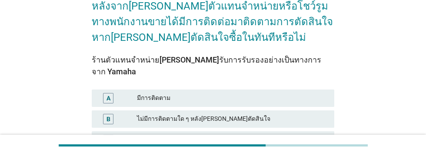
scroll to position [80, 0]
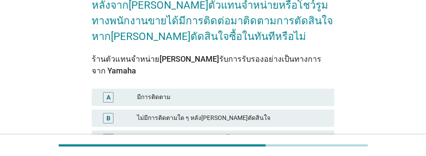
click at [109, 134] on div "C" at bounding box center [108, 138] width 4 height 9
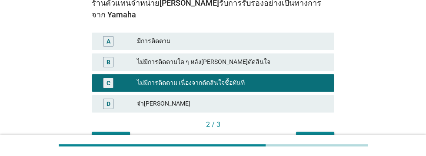
scroll to position [137, 0]
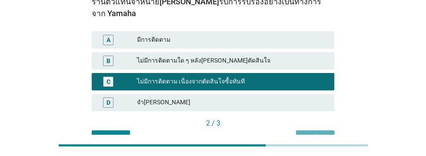
click at [315, 133] on div "ต่อไป" at bounding box center [315, 137] width 24 height 9
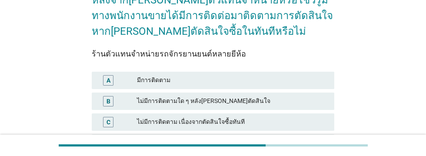
scroll to position [86, 0]
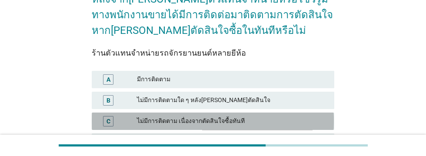
click at [104, 120] on div "C" at bounding box center [108, 121] width 10 height 10
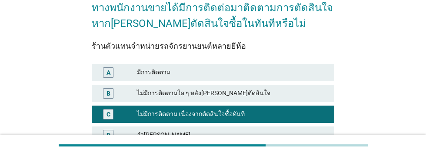
scroll to position [137, 0]
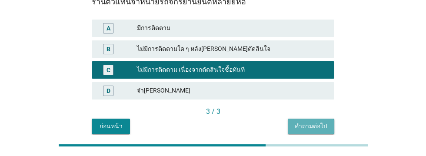
click at [313, 129] on div "คำถามต่อไป" at bounding box center [311, 126] width 33 height 9
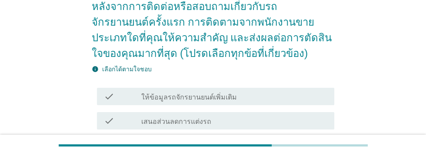
scroll to position [79, 0]
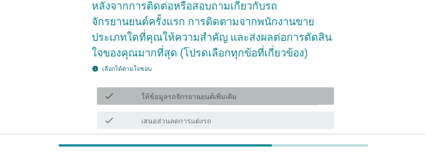
click at [279, 93] on div "check_box_outline_blank ให้ข้อมูลรถจักรยานยนต์เพิ่มเติม" at bounding box center [234, 96] width 186 height 10
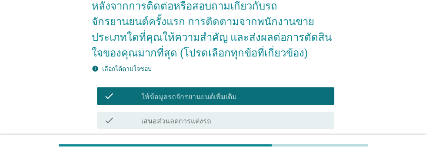
click at [277, 125] on div "check check_box_outline_blank เสนอส่วนลดการแต่งรถ" at bounding box center [215, 120] width 237 height 17
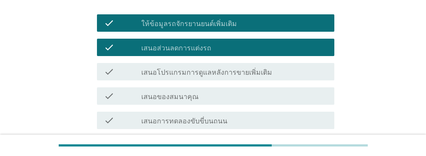
scroll to position [152, 0]
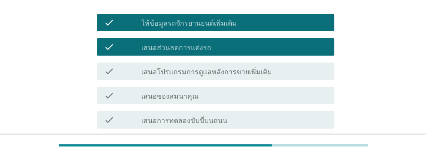
click at [301, 67] on div "check_box_outline_blank เสนอโปรแกรมการดูแลหลังการขายเพิ่มเติม" at bounding box center [234, 71] width 186 height 10
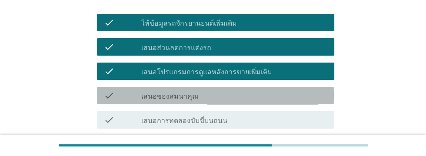
click at [264, 95] on div "check_box_outline_blank เสนอของสมนาคุณ" at bounding box center [234, 95] width 186 height 10
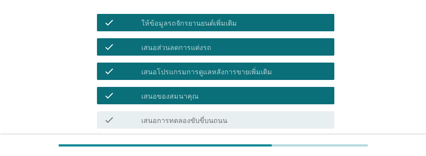
click at [256, 149] on div "check check_box_outline_blank เสนอส่วนลดรถ" at bounding box center [215, 144] width 237 height 17
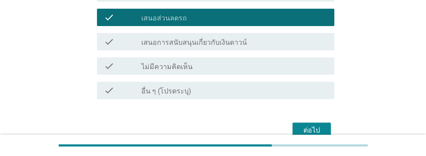
scroll to position [286, 0]
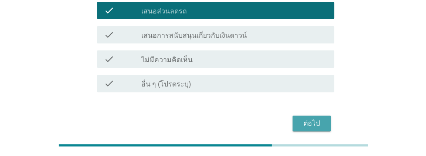
click at [310, 123] on div "ต่อไป" at bounding box center [311, 123] width 24 height 10
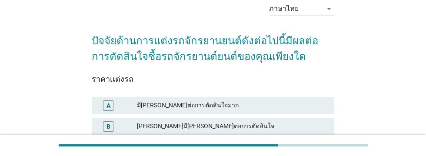
scroll to position [44, 0]
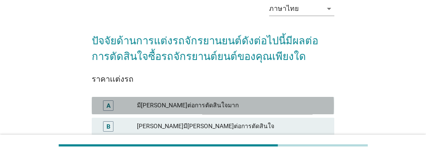
click at [279, 103] on div "มี[PERSON_NAME]ต่อการตัดสินใจมาก" at bounding box center [232, 105] width 190 height 10
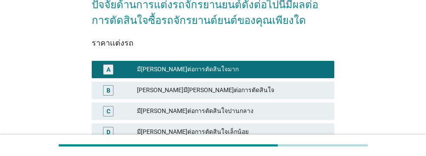
scroll to position [143, 0]
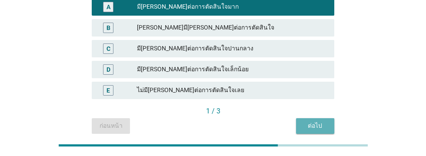
click at [315, 125] on div "ต่อไป" at bounding box center [315, 125] width 24 height 9
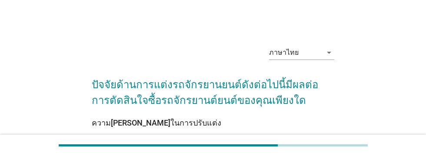
click at [102, 147] on div "A" at bounding box center [108, 149] width 19 height 10
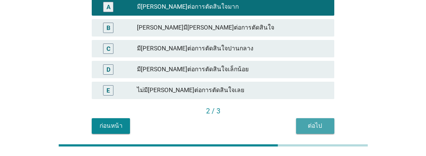
click at [314, 131] on button "ต่อไป" at bounding box center [315, 126] width 38 height 16
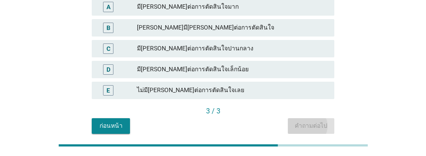
scroll to position [0, 0]
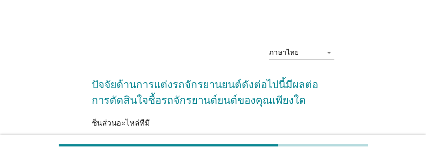
click at [110, 148] on div "A" at bounding box center [108, 149] width 4 height 9
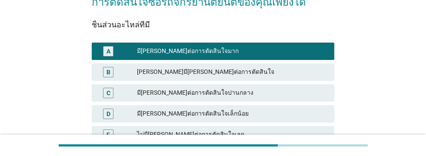
scroll to position [143, 0]
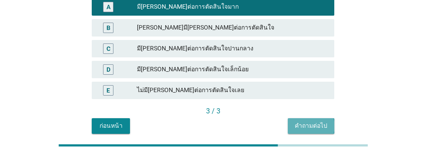
click at [310, 127] on div "คำถามต่อไป" at bounding box center [311, 125] width 33 height 9
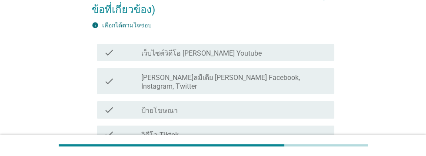
scroll to position [108, 0]
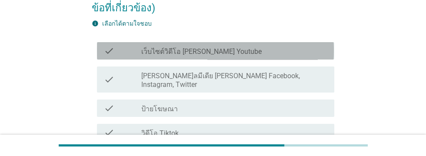
click at [296, 46] on div "check_box_outline_blank เว็บไซต์วิดีโอ [PERSON_NAME] Youtube" at bounding box center [234, 51] width 186 height 10
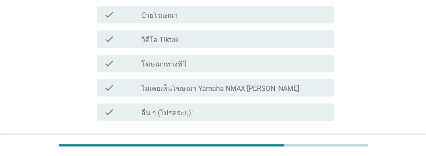
scroll to position [206, 0]
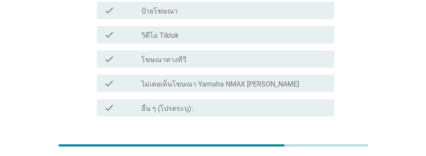
click at [316, 143] on div "ต่อไป" at bounding box center [311, 148] width 24 height 10
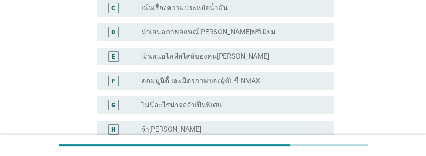
scroll to position [172, 0]
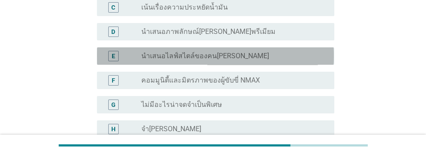
click at [288, 55] on div "radio_button_unchecked นำเสนอไลฟ์สไตล์ของคน[PERSON_NAME]" at bounding box center [230, 56] width 179 height 9
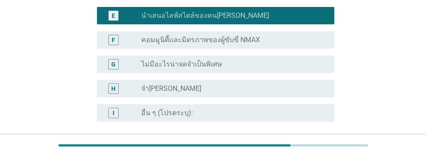
scroll to position [252, 0]
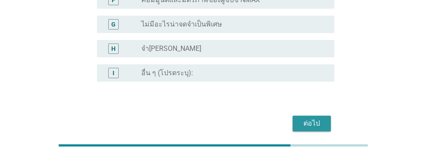
click at [309, 123] on div "ต่อไป" at bounding box center [311, 123] width 24 height 10
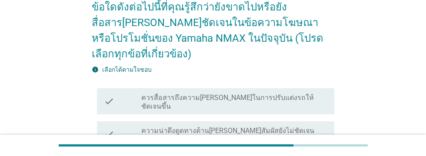
scroll to position [80, 0]
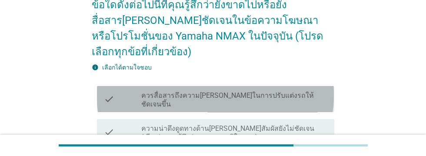
click at [304, 91] on label "ควรสื่อสารถึงความ[PERSON_NAME]ในการปรับแต่งรถให้ชัดเจนขึ้น" at bounding box center [234, 99] width 186 height 17
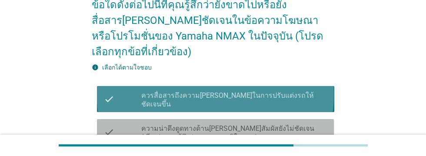
click at [314, 124] on label "ความน่าดึงดูดทางด้าน[PERSON_NAME]สัมผัสยังไม่ชัดเจน (เสียง/ความรู้สึก/ความภาคภู…" at bounding box center [234, 132] width 186 height 17
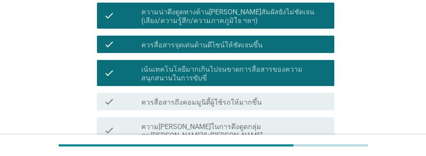
scroll to position [197, 0]
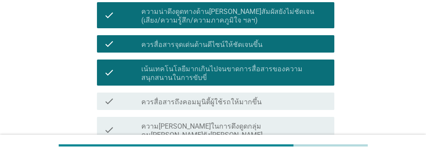
click at [292, 96] on div "check_box_outline_blank ควรสื่อสารถึงคอมมูนิตี้ผู้ใช้รถให้มากขึ้น" at bounding box center [234, 101] width 186 height 10
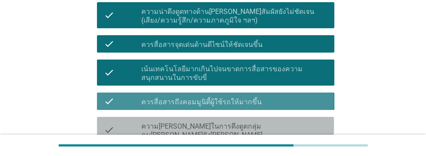
click at [289, 122] on label "ความ[PERSON_NAME]ในการดึงดูดกลุ่มคน[PERSON_NAME]ยัง[PERSON_NAME]" at bounding box center [234, 130] width 186 height 17
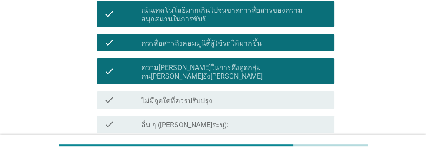
scroll to position [263, 0]
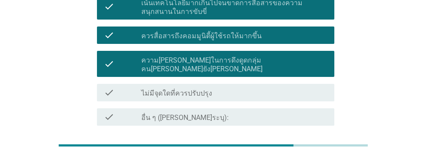
click at [311, 152] on div "ต่อไป" at bounding box center [311, 157] width 24 height 10
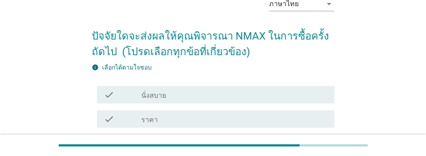
scroll to position [50, 0]
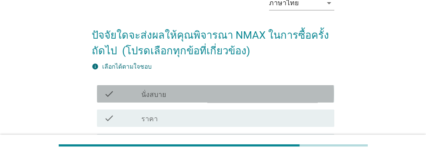
click at [256, 95] on div "check_box_outline_blank นั่งสบาย" at bounding box center [234, 94] width 186 height 10
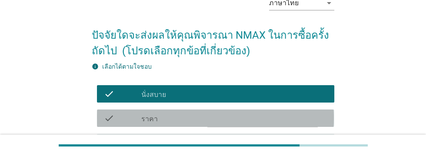
click at [247, 120] on div "check_box_outline_blank ราคา" at bounding box center [234, 118] width 186 height 10
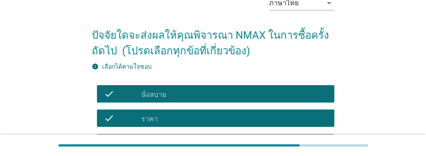
click at [242, 145] on div "check_box_outline_blank ความปลอดภัย" at bounding box center [234, 142] width 186 height 10
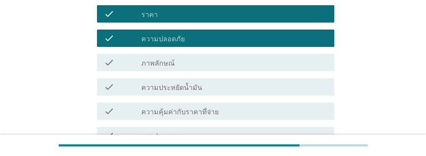
scroll to position [155, 0]
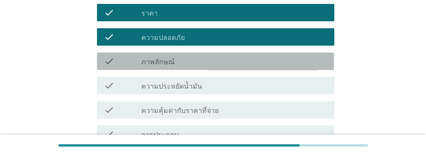
click at [251, 57] on div "check_box_outline_blank ภาพลักษณ์" at bounding box center [234, 61] width 186 height 10
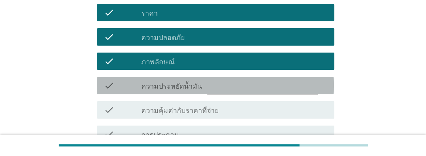
click at [245, 88] on div "check_box_outline_blank ความประหยัดน้ำมัน" at bounding box center [234, 85] width 186 height 10
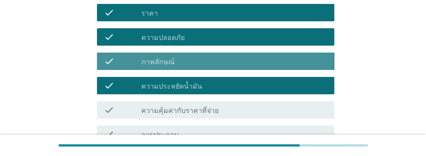
click at [251, 63] on div "check_box_outline_blank ภาพลักษณ์" at bounding box center [234, 61] width 186 height 10
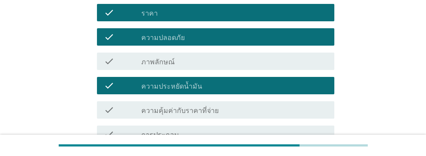
click at [252, 118] on div "check check_box_outline_blank ความคุ้มค่ากับราคาที่จ่าย" at bounding box center [215, 109] width 237 height 17
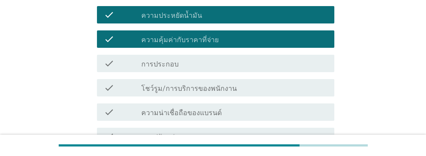
scroll to position [227, 0]
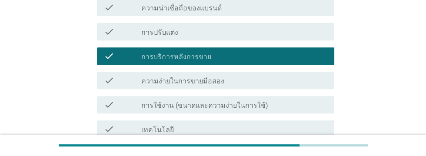
scroll to position [333, 0]
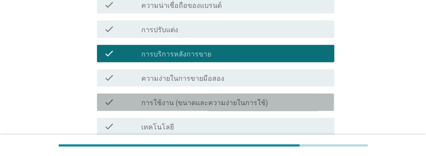
click at [279, 105] on div "check_box_outline_blank การใช้งาน (ขนาดและความง่ายในการใช้)" at bounding box center [234, 102] width 186 height 10
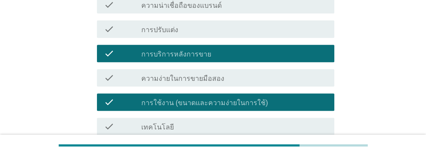
click at [246, 126] on div "check_box_outline_blank เทคโนโลยี" at bounding box center [234, 126] width 186 height 10
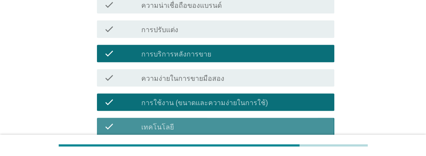
click at [245, 152] on div "check_box_outline_blank ดีไซน์" at bounding box center [234, 151] width 186 height 10
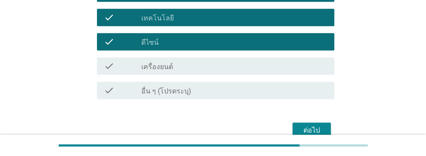
scroll to position [449, 0]
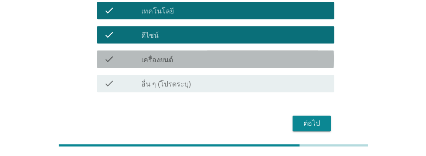
click at [251, 60] on div "check_box_outline_blank เครื่องยนต์" at bounding box center [234, 59] width 186 height 10
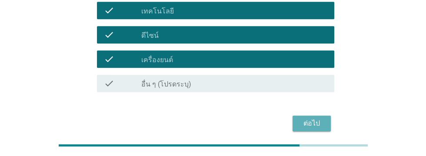
click at [312, 126] on div "ต่อไป" at bounding box center [311, 123] width 24 height 10
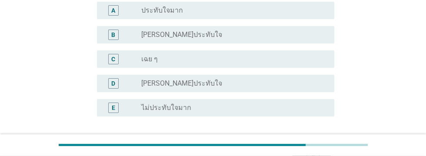
scroll to position [206, 0]
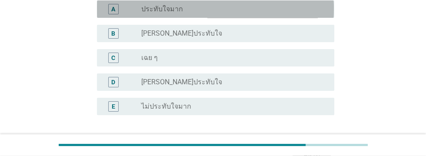
click at [219, 13] on div "radio_button_unchecked ประทับใจมาก" at bounding box center [230, 9] width 179 height 9
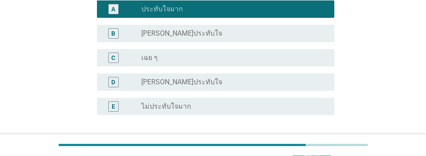
scroll to position [259, 0]
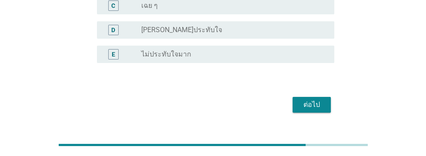
click at [313, 113] on button "ต่อไป" at bounding box center [311, 105] width 38 height 16
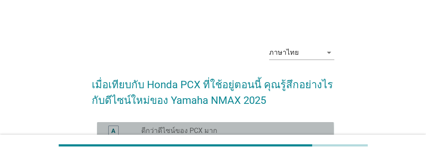
click at [111, 132] on div "A" at bounding box center [113, 130] width 4 height 9
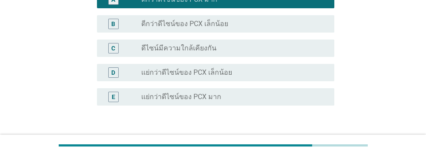
scroll to position [155, 0]
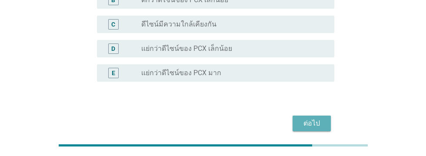
click at [310, 124] on div "ต่อไป" at bounding box center [311, 123] width 24 height 10
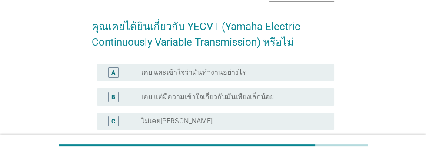
scroll to position [59, 0]
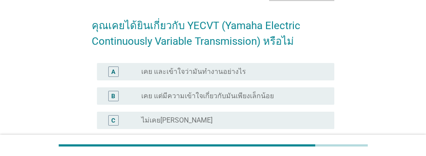
click at [106, 97] on div "B" at bounding box center [113, 96] width 19 height 10
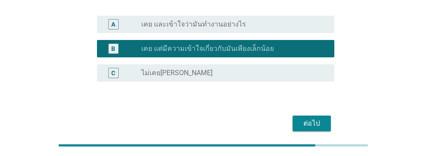
scroll to position [98, 0]
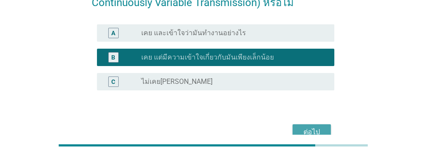
click at [313, 131] on div "ต่อไป" at bounding box center [311, 132] width 24 height 10
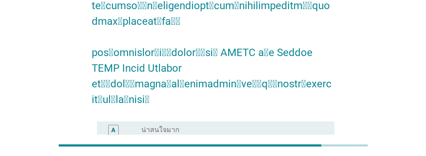
scroll to position [438, 0]
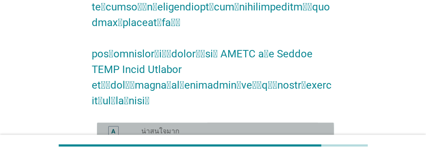
click at [113, 126] on div "A" at bounding box center [113, 130] width 4 height 9
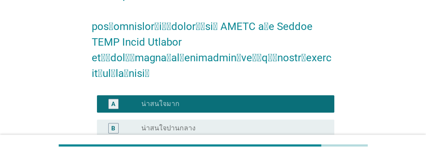
scroll to position [514, 0]
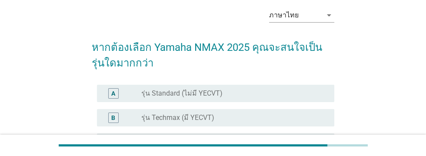
scroll to position [40, 0]
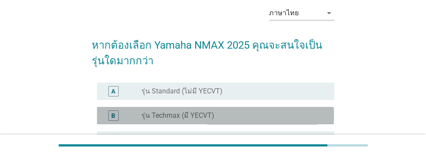
click at [112, 118] on div "B" at bounding box center [113, 115] width 4 height 9
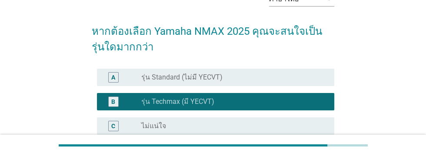
scroll to position [131, 0]
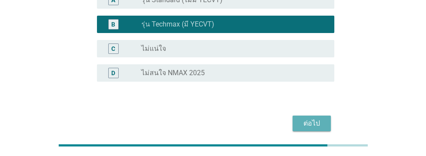
click at [311, 119] on div "ต่อไป" at bounding box center [311, 123] width 24 height 10
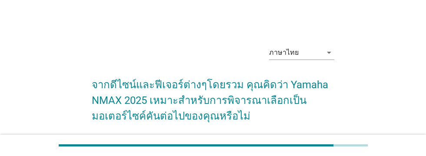
click at [114, 147] on div "A" at bounding box center [113, 146] width 4 height 9
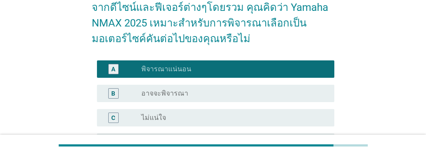
scroll to position [170, 0]
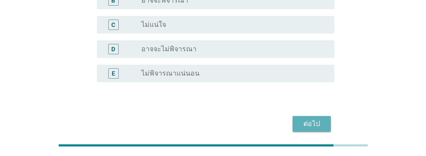
click at [315, 124] on div "ต่อไป" at bounding box center [311, 124] width 24 height 10
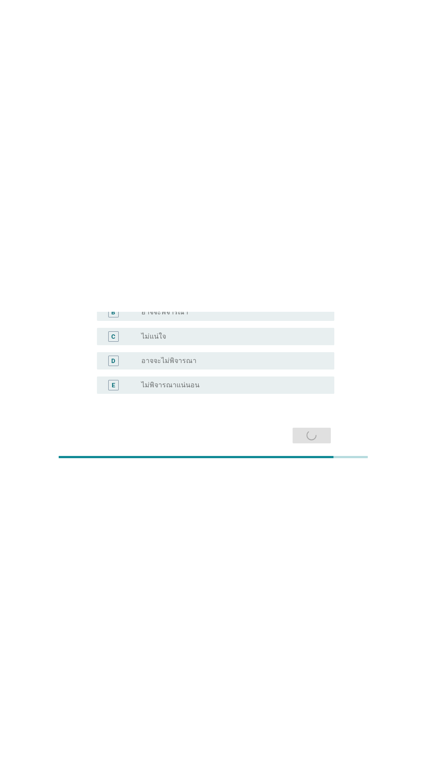
scroll to position [0, 0]
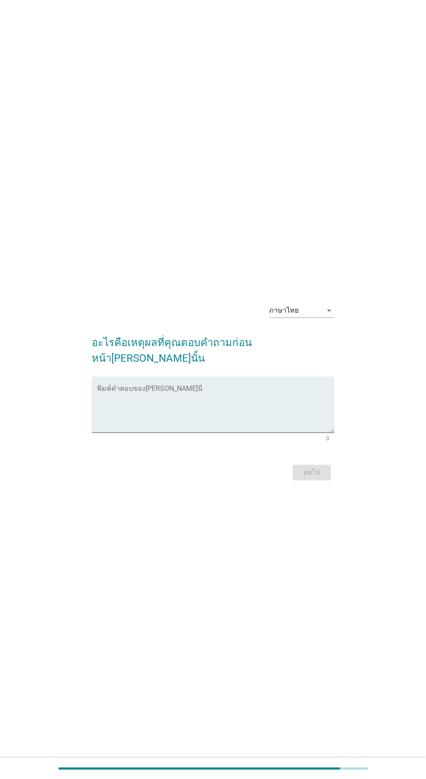
click at [133, 156] on textarea "พิมพ์คำตอบของคุณ ที่นี่" at bounding box center [215, 410] width 237 height 46
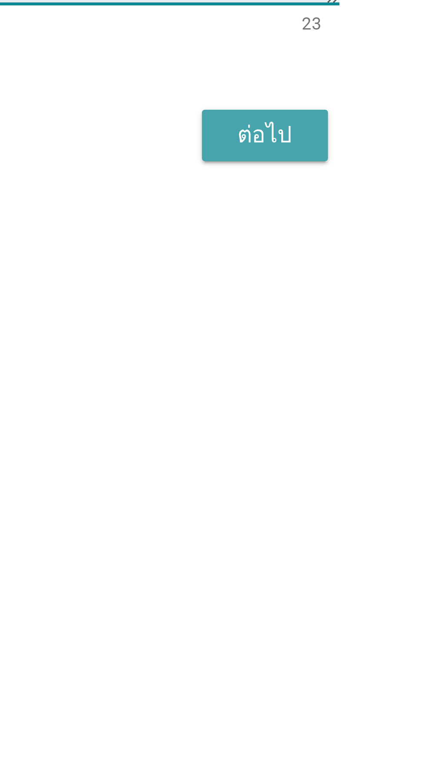
type textarea "ความคุ้มค่า/ความปลอดภัย"
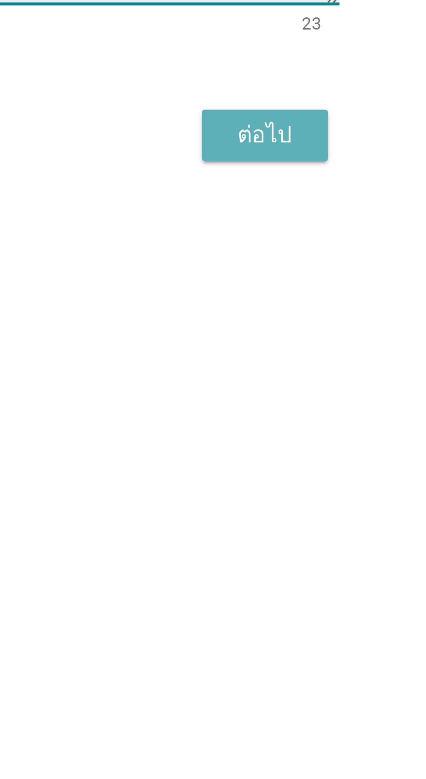
click at [312, 156] on div "ต่อไป" at bounding box center [311, 473] width 24 height 10
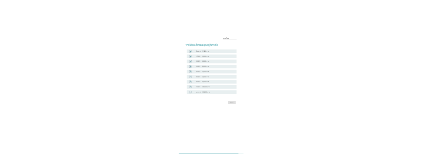
scroll to position [52, 0]
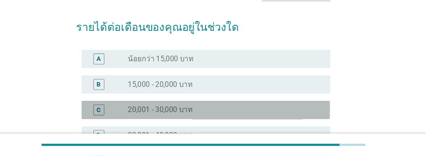
click at [257, 110] on div "radio_button_unchecked 20,001 - 30,000 บาท" at bounding box center [230, 112] width 179 height 9
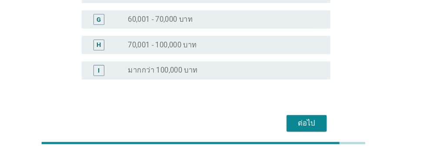
scroll to position [236, 0]
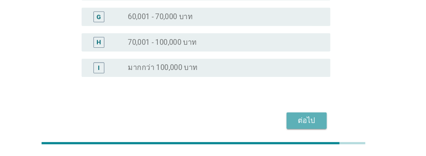
click at [308, 125] on div "ต่อไป" at bounding box center [311, 124] width 24 height 10
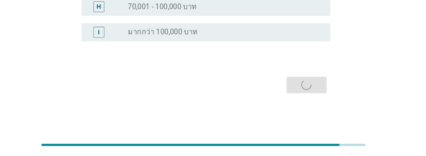
scroll to position [0, 0]
